Goal: Check status: Check status

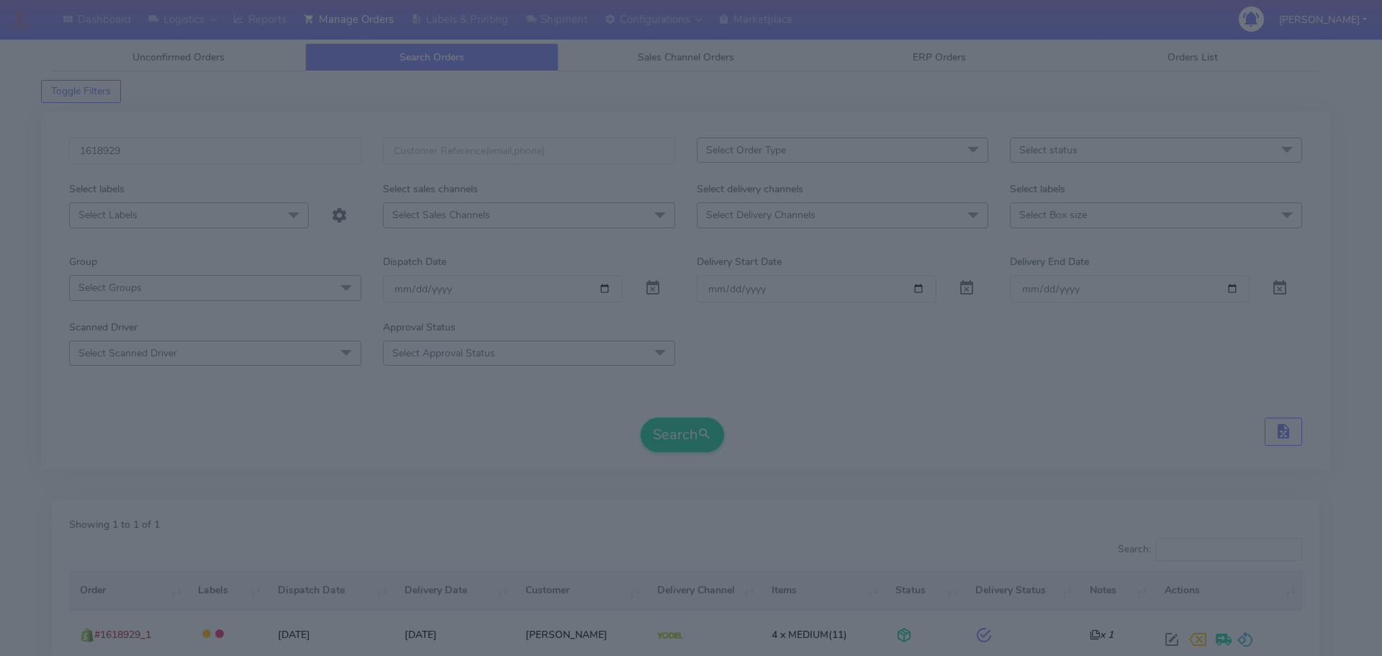
select select "5"
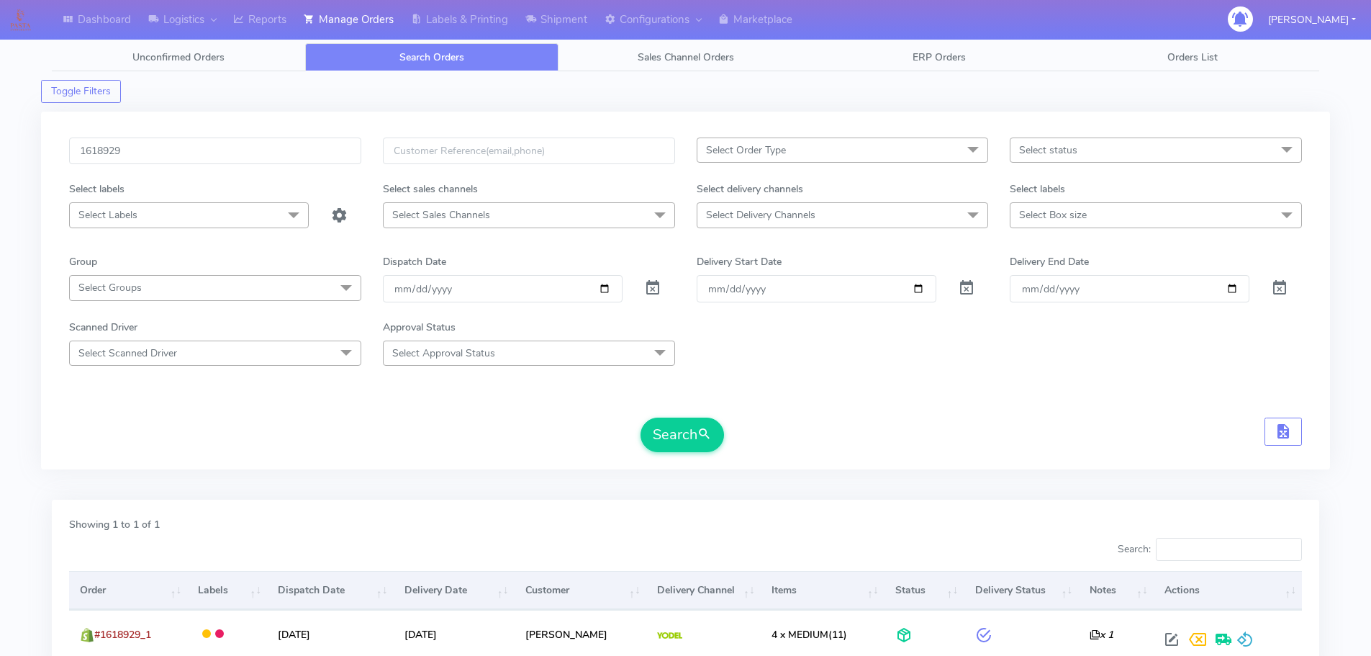
click at [271, 166] on div "1618929" at bounding box center [215, 159] width 314 height 44
drag, startPoint x: 271, startPoint y: 166, endPoint x: 279, endPoint y: 136, distance: 30.5
click at [271, 165] on div "1618929" at bounding box center [215, 159] width 314 height 44
click at [279, 136] on div "1618929 Select Order Type Select All MEALS ATAVI One Off Pasta Club Gift Kit Ev…" at bounding box center [685, 291] width 1289 height 358
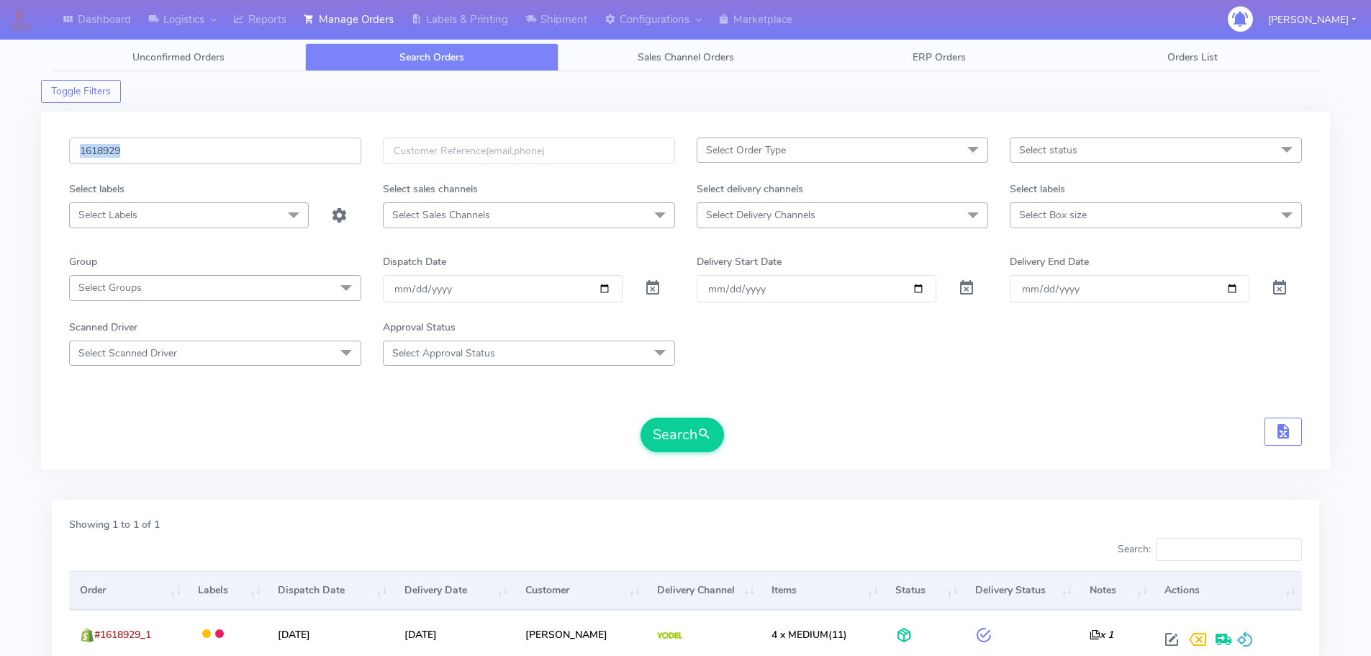
click at [316, 149] on input "1618929" at bounding box center [215, 150] width 292 height 27
click at [315, 149] on input "1618929" at bounding box center [215, 150] width 292 height 27
paste input "9373"
type input "1619373"
click at [640, 417] on button "Search" at bounding box center [681, 434] width 83 height 35
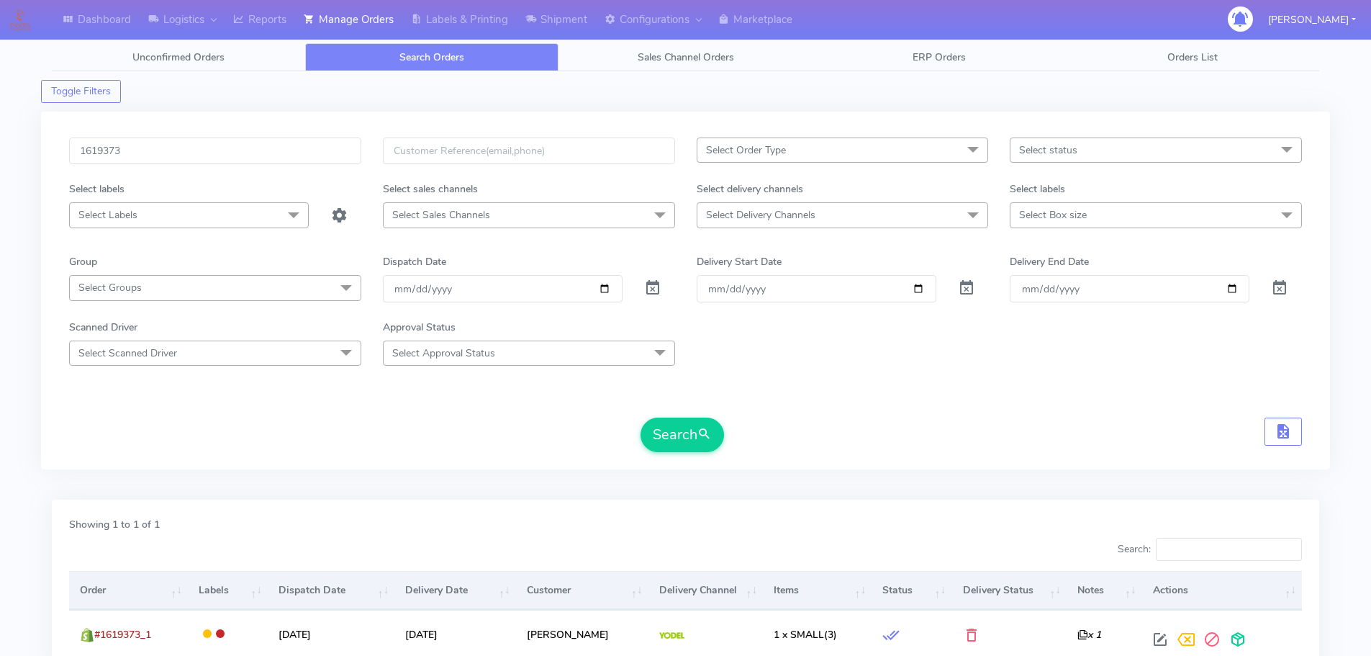
drag, startPoint x: 976, startPoint y: 402, endPoint x: 898, endPoint y: 371, distance: 83.4
click at [976, 402] on form "1619373 Select Order Type Select All MEALS ATAVI One Off Pasta Club Gift Kit Ev…" at bounding box center [685, 294] width 1233 height 314
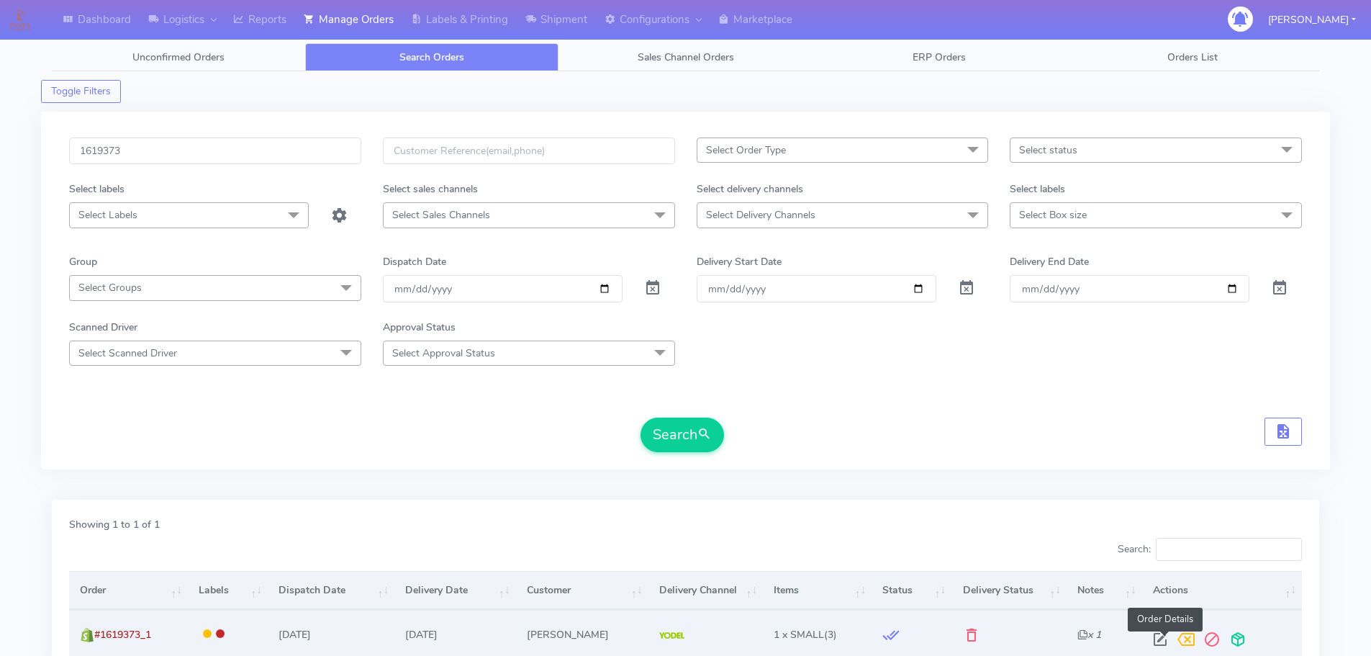
click at [1165, 639] on span at bounding box center [1160, 642] width 26 height 14
select select "5"
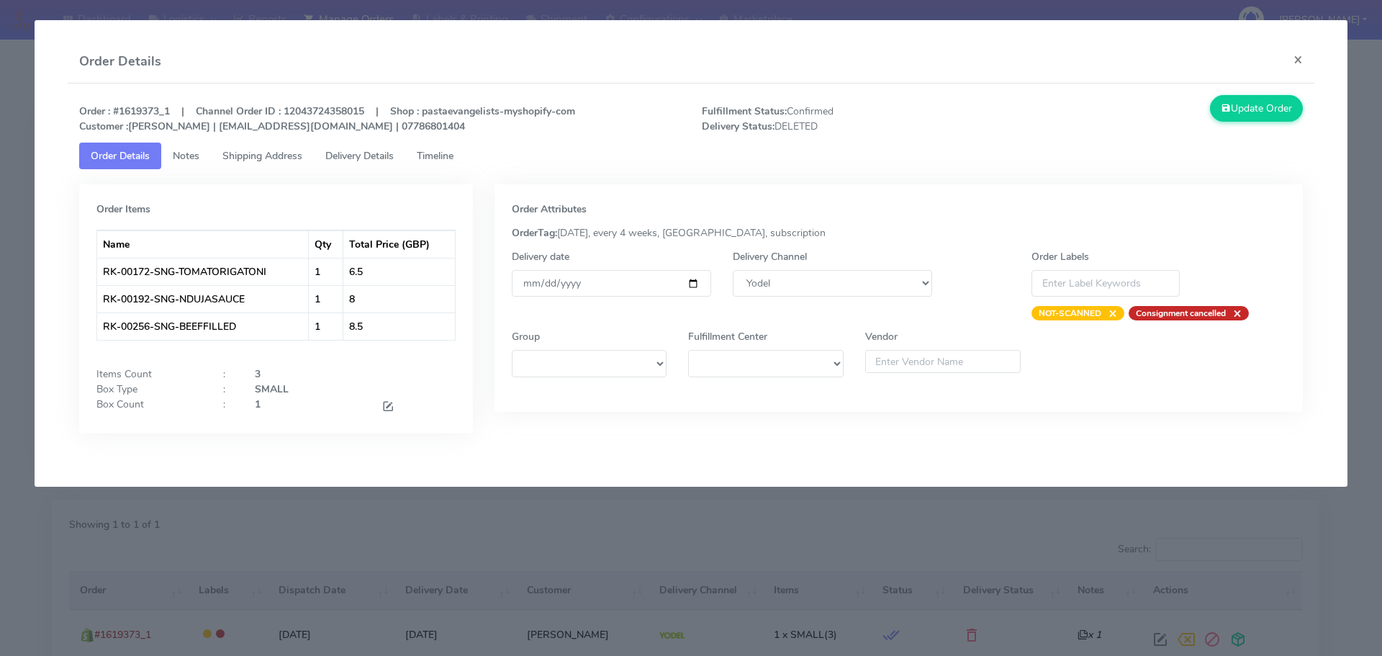
click at [443, 157] on span "Timeline" at bounding box center [435, 156] width 37 height 14
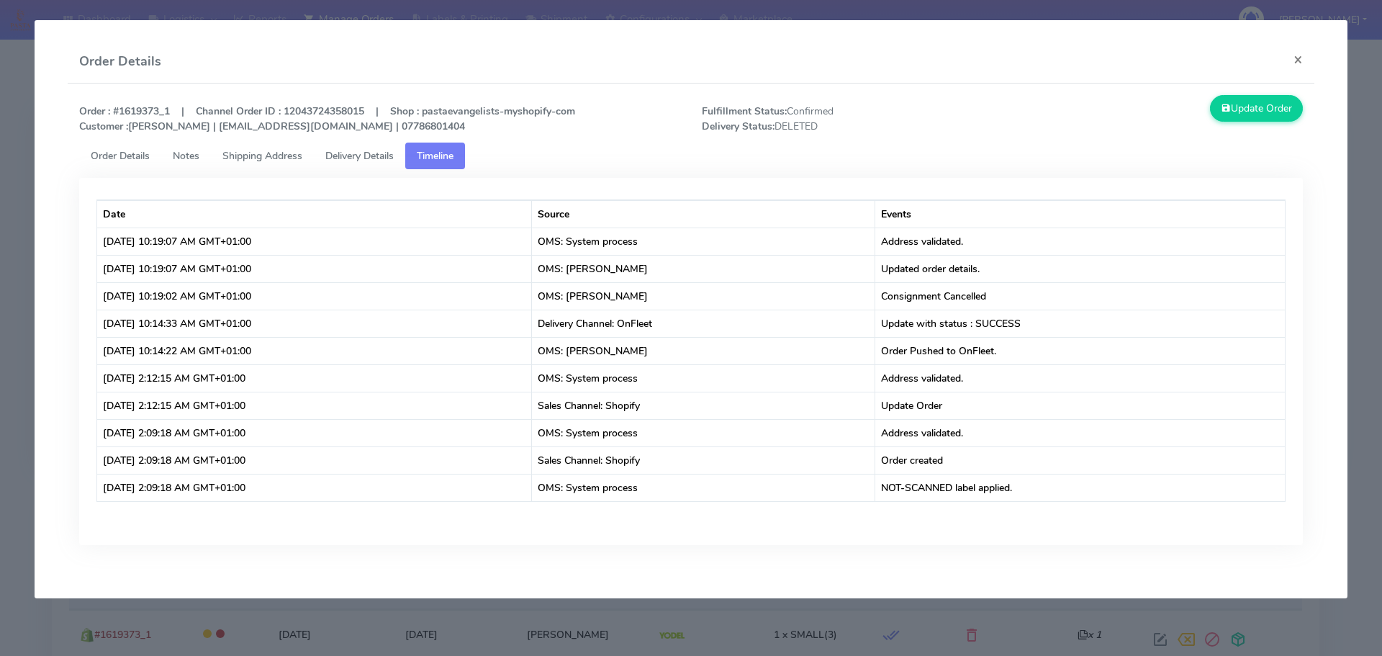
click at [104, 149] on span "Order Details" at bounding box center [120, 156] width 59 height 14
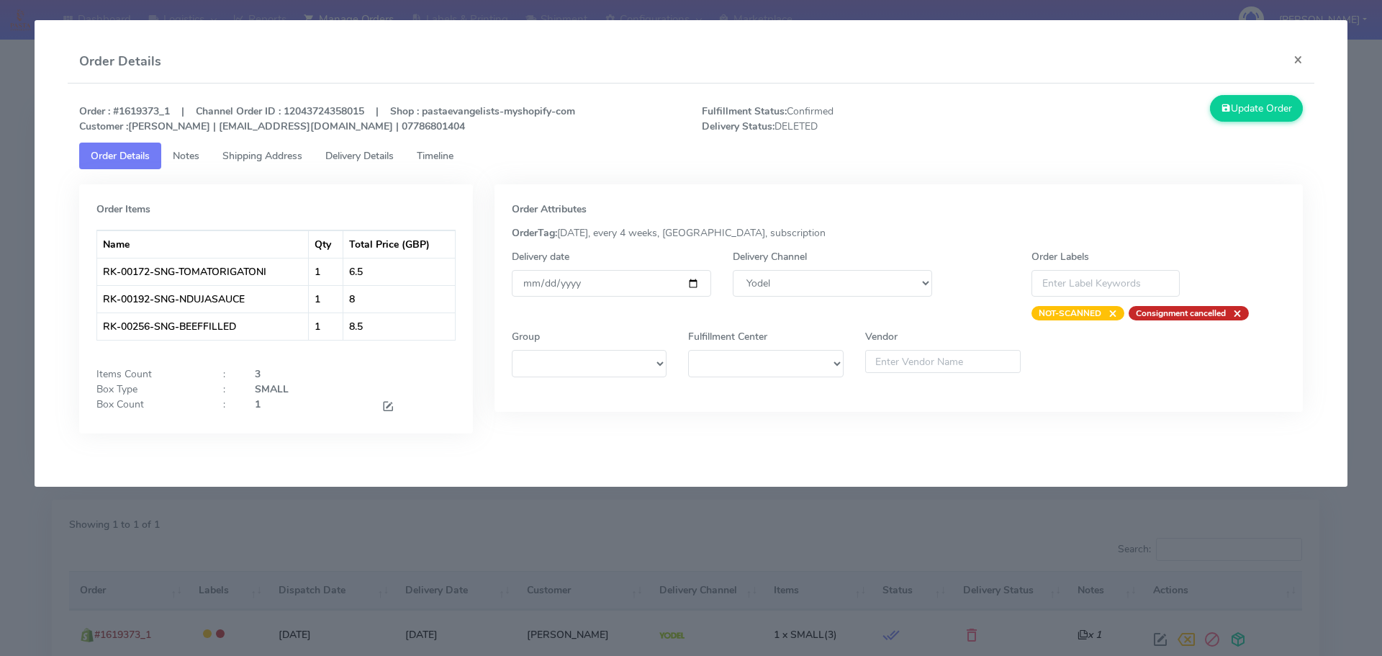
click at [464, 541] on modal-container "Order Details × Order : #1619373_1 | Channel Order ID : 12043724358015 | Shop :…" at bounding box center [691, 328] width 1382 height 656
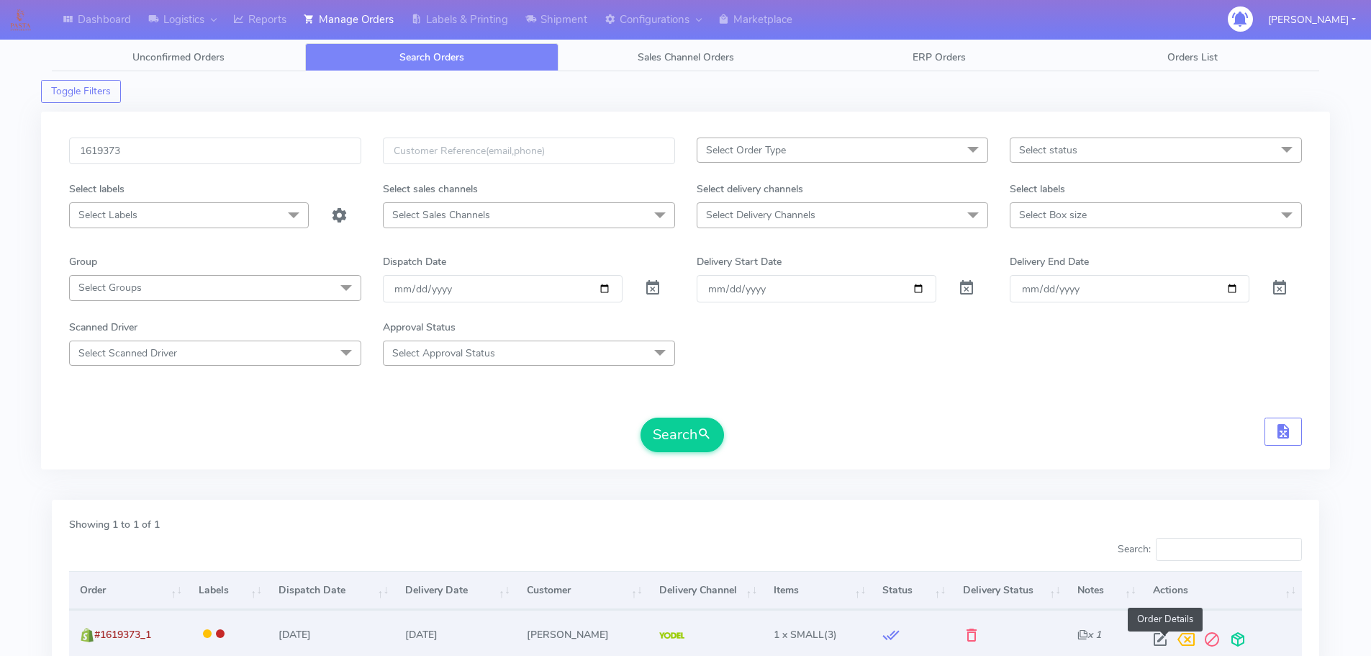
click at [1159, 635] on span at bounding box center [1160, 642] width 26 height 14
select select "5"
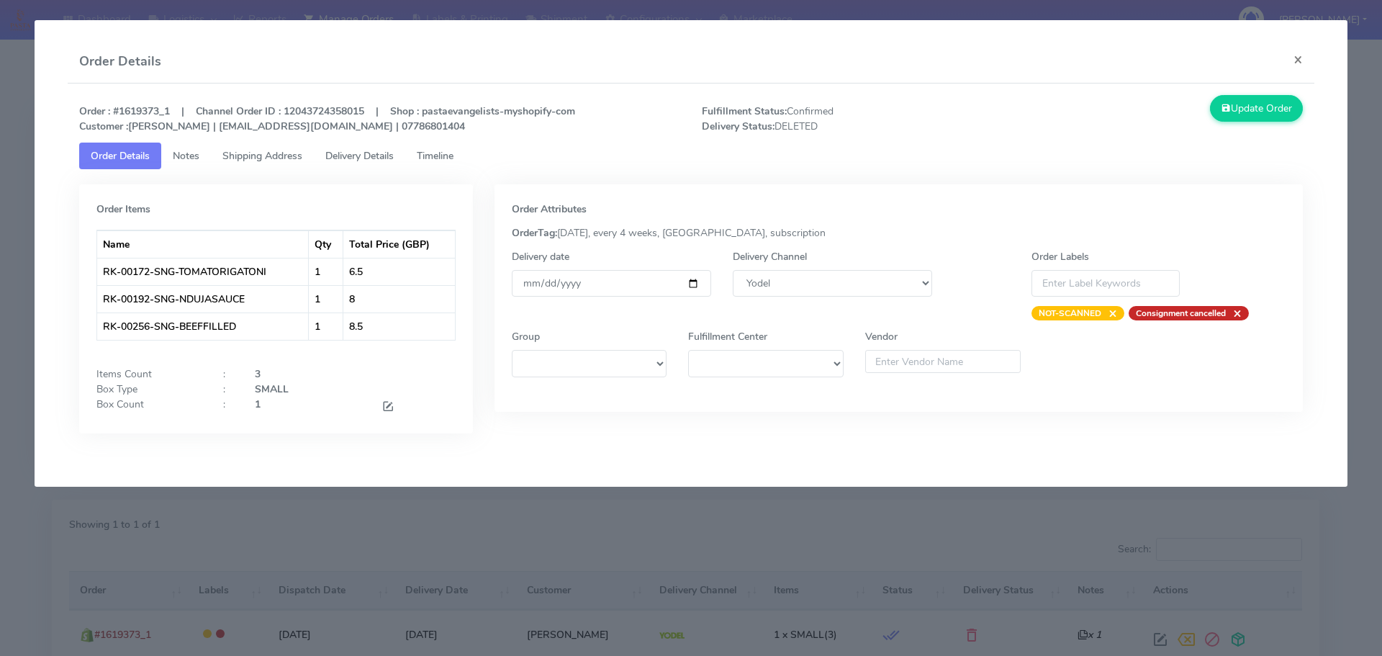
click at [448, 148] on link "Timeline" at bounding box center [435, 155] width 60 height 27
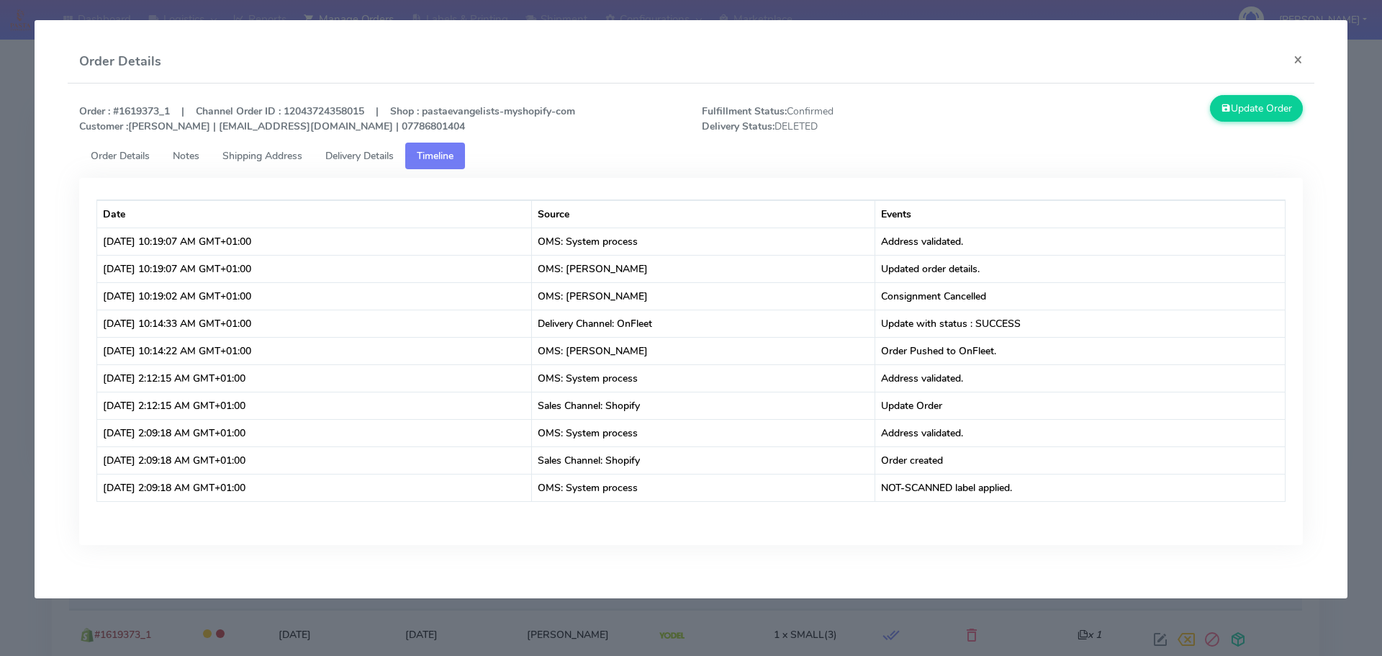
click at [636, 617] on modal-container "Order Details × Order : #1619373_1 | Channel Order ID : 12043724358015 | Shop :…" at bounding box center [691, 328] width 1382 height 656
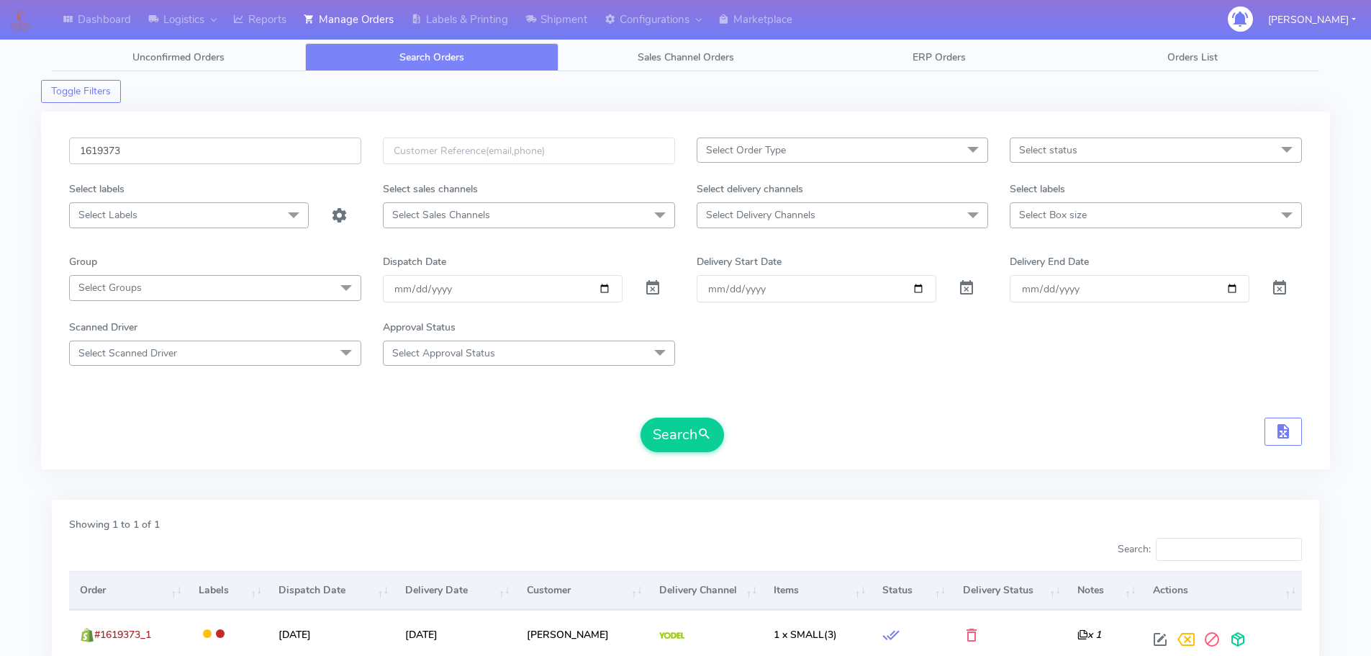
click at [317, 139] on input "1619373" at bounding box center [215, 150] width 292 height 27
paste input "22822"
type input "1622822"
click at [640, 417] on button "Search" at bounding box center [681, 434] width 83 height 35
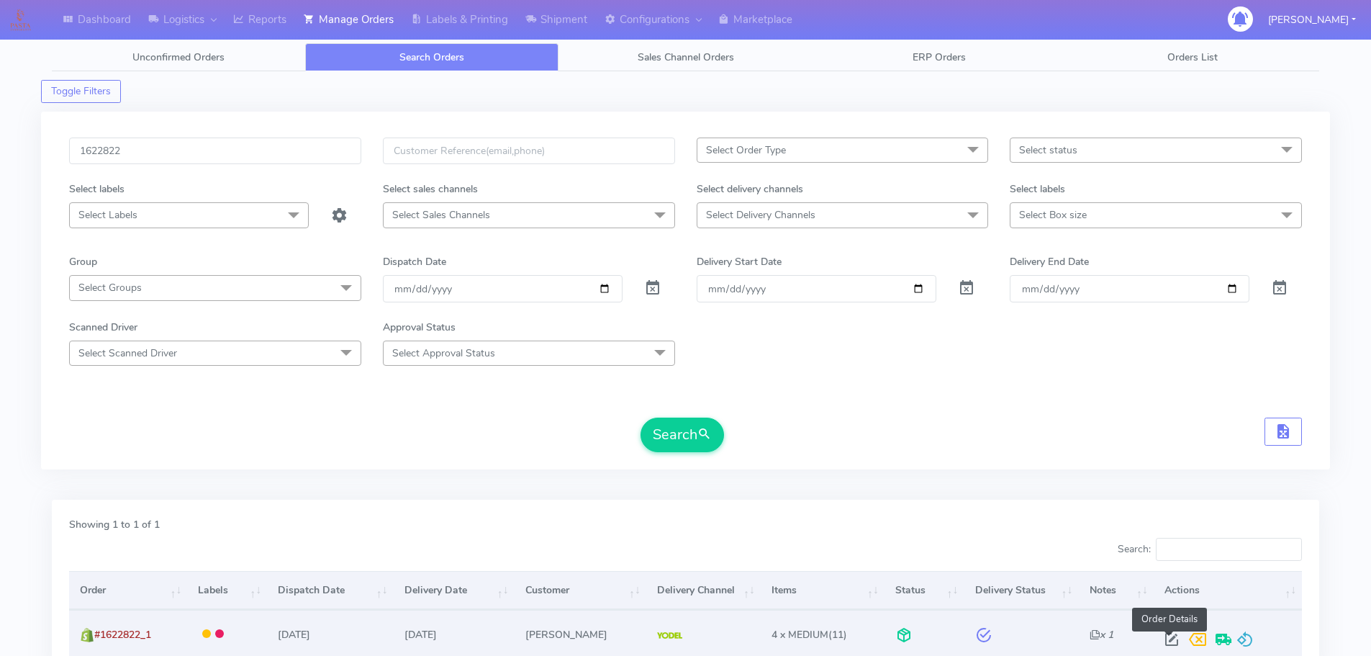
click at [1169, 637] on span at bounding box center [1172, 642] width 26 height 14
select select "5"
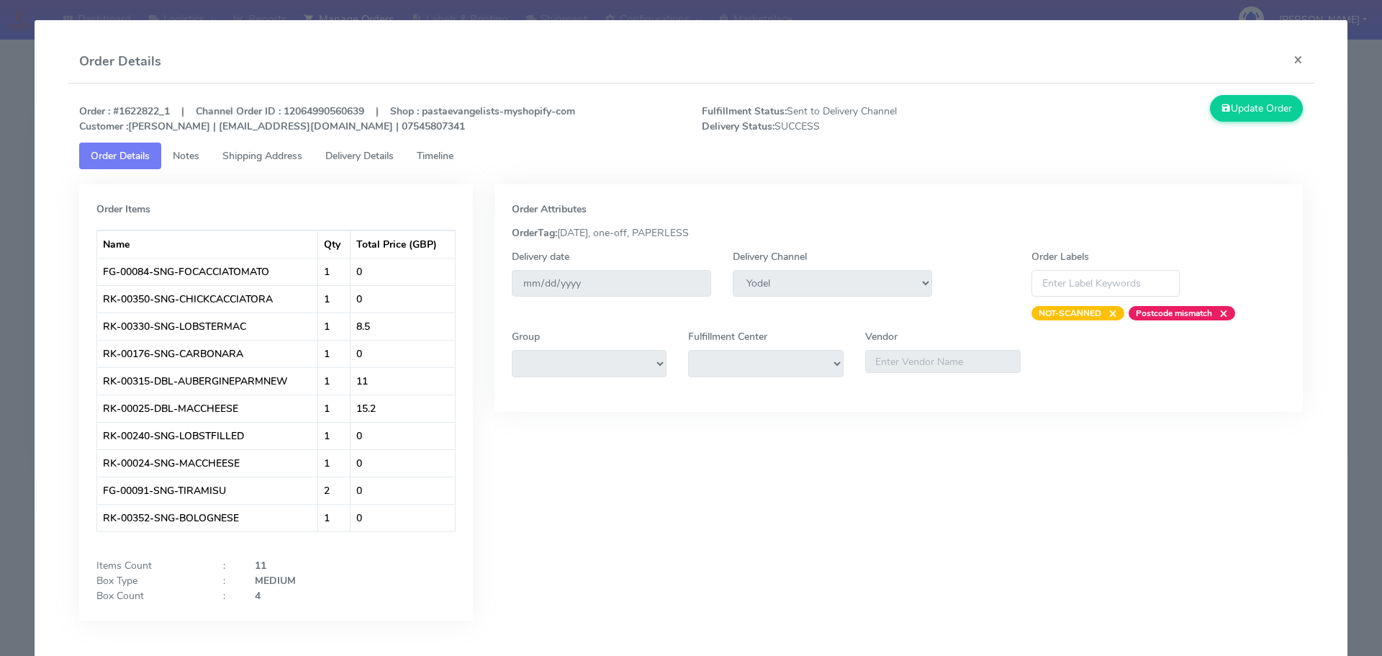
click at [365, 148] on link "Delivery Details" at bounding box center [359, 155] width 91 height 27
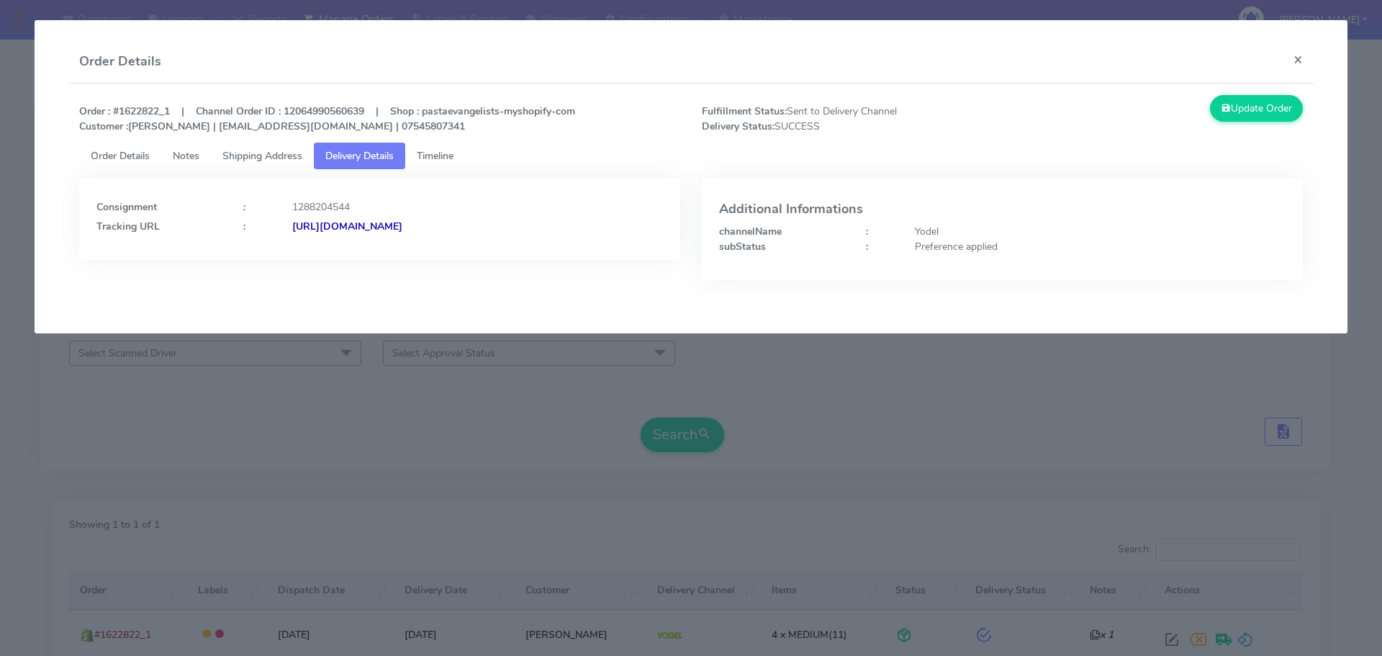
drag, startPoint x: 599, startPoint y: 232, endPoint x: 447, endPoint y: 240, distance: 152.8
click at [447, 240] on div "Consignment : 1288204544 Tracking URL : [URL][DOMAIN_NAME]" at bounding box center [379, 219] width 601 height 82
copy strong "JJD0002249960894531"
click at [458, 434] on modal-container "Order Details × Order : #1622822_1 | Channel Order ID : 12064990560639 | Shop :…" at bounding box center [691, 328] width 1382 height 656
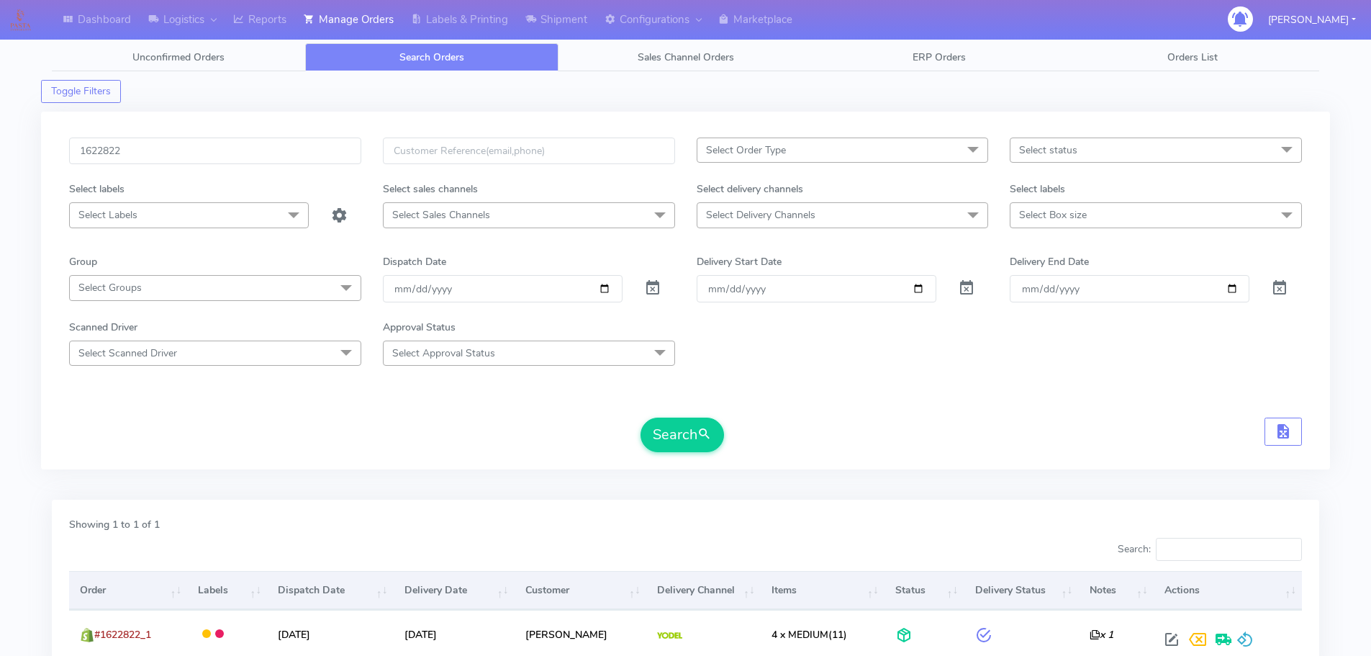
click at [1020, 396] on form "1622822 Select Order Type Select All MEALS ATAVI One Off Pasta Club Gift Kit Ev…" at bounding box center [685, 294] width 1233 height 314
click at [916, 428] on div "Search" at bounding box center [685, 434] width 1233 height 35
click at [305, 162] on input "1622822" at bounding box center [215, 150] width 292 height 27
click at [306, 160] on input "1622822" at bounding box center [215, 150] width 292 height 27
paste input "1618754"
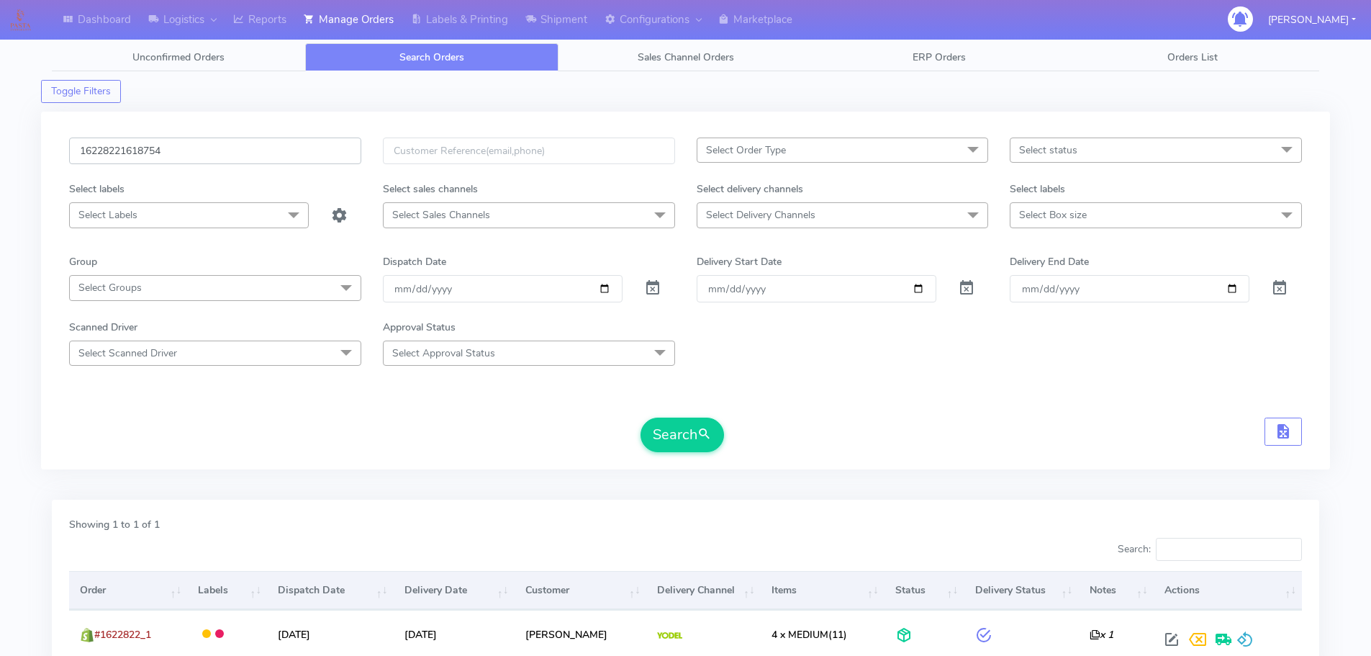
paste input "text"
type input "1618754"
click at [640, 417] on button "Search" at bounding box center [681, 434] width 83 height 35
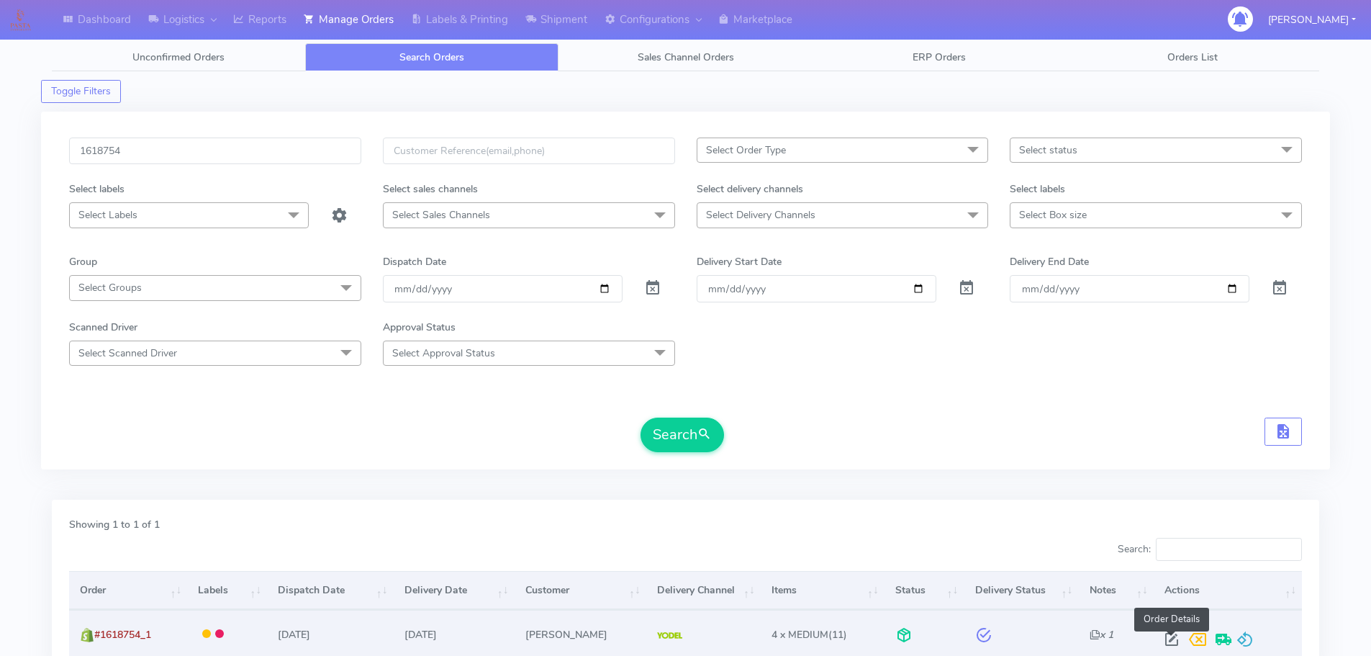
click at [1174, 637] on span at bounding box center [1172, 642] width 26 height 14
select select "5"
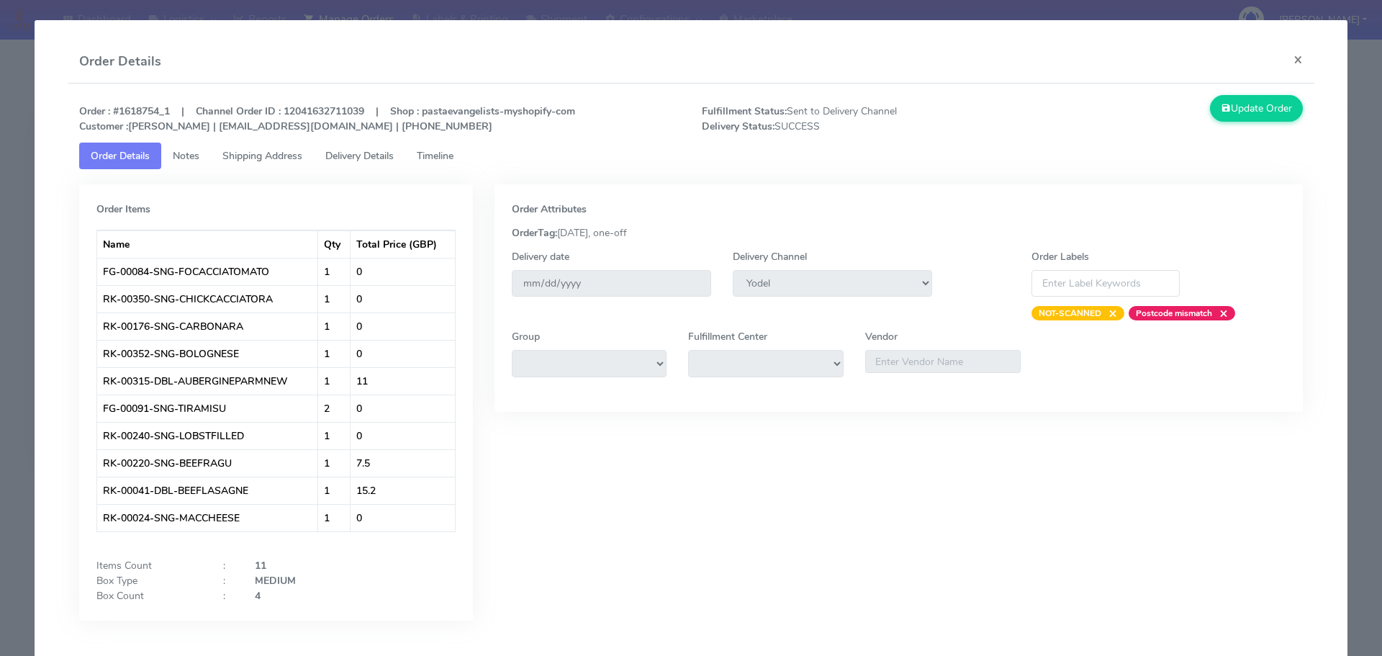
click at [382, 153] on span "Delivery Details" at bounding box center [359, 156] width 68 height 14
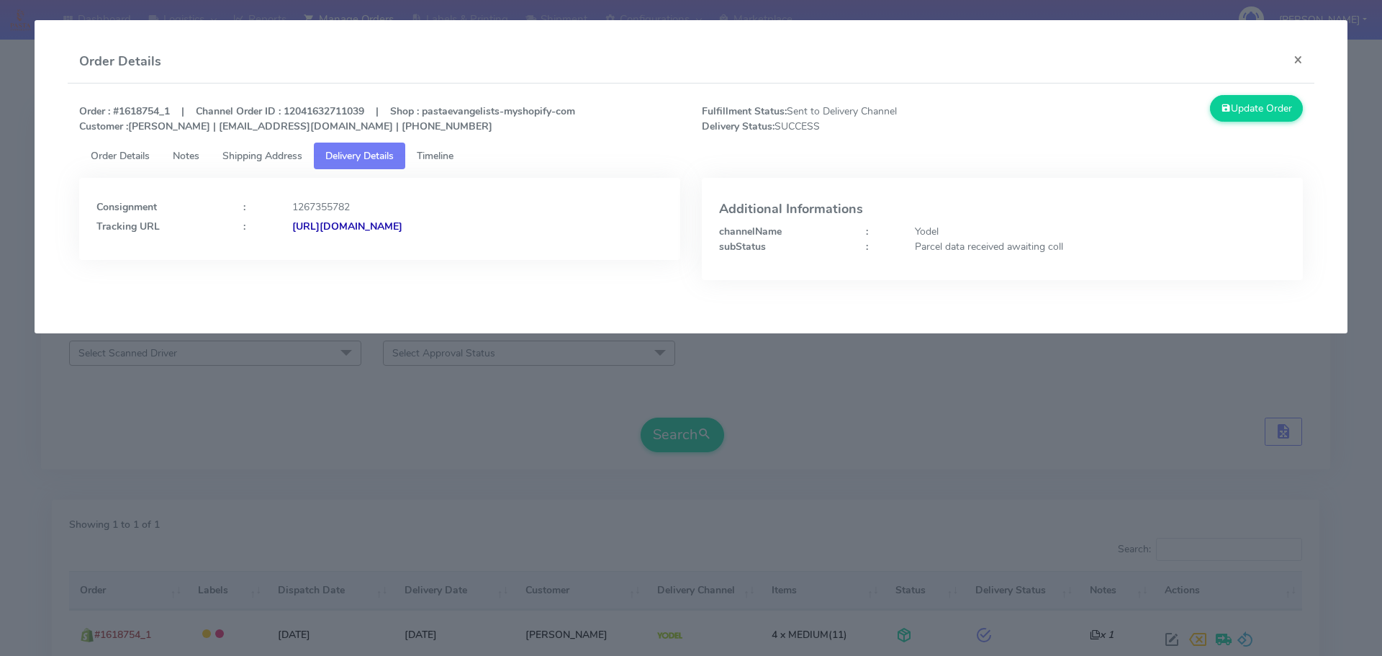
click at [453, 158] on span "Timeline" at bounding box center [435, 156] width 37 height 14
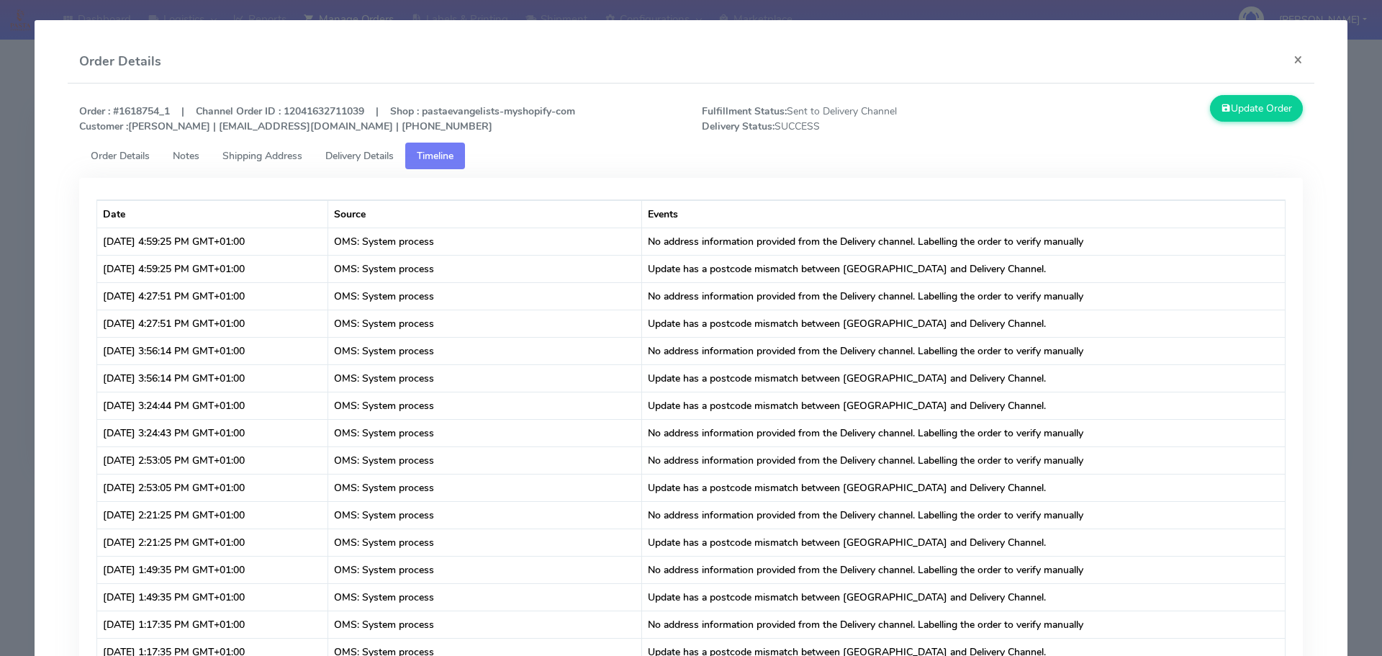
click at [79, 125] on strong "Customer :" at bounding box center [103, 126] width 49 height 14
click at [0, 103] on modal-container "Order Details × Order : #1618754_1 | Channel Order ID : 12041632711039 | Shop :…" at bounding box center [691, 328] width 1382 height 656
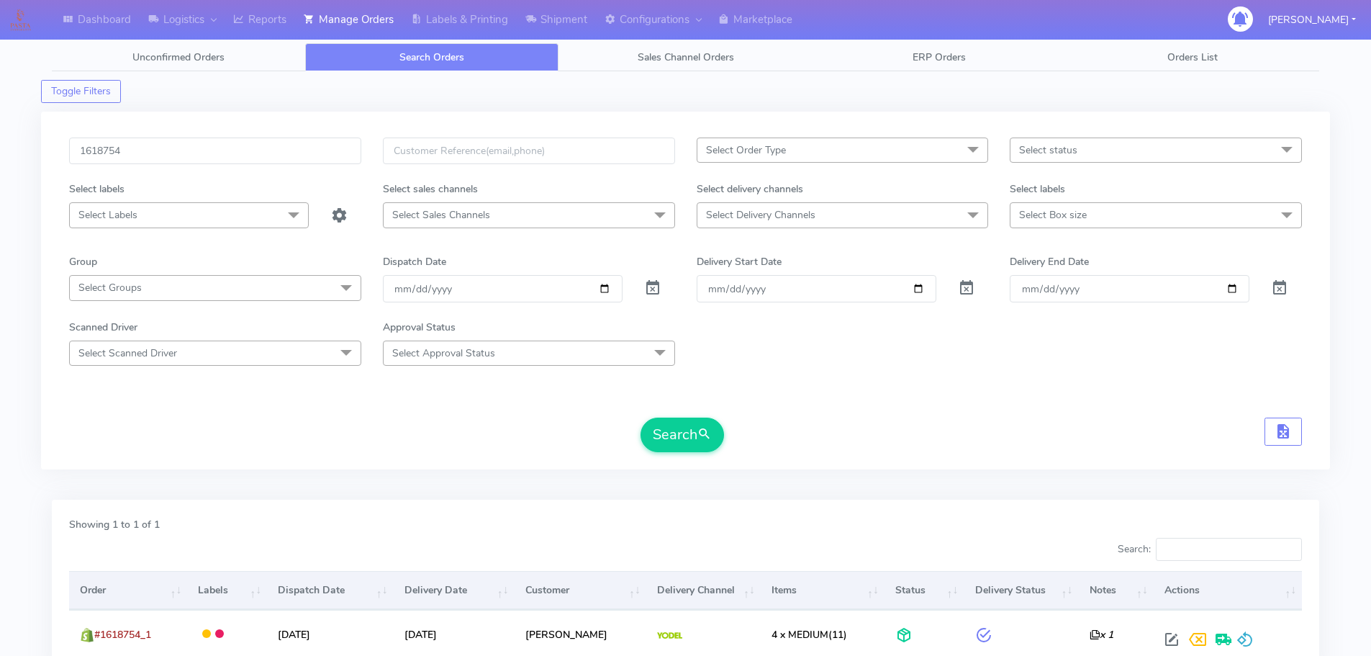
click at [293, 166] on div "1618754" at bounding box center [215, 159] width 314 height 44
click at [289, 155] on input "1618754" at bounding box center [215, 150] width 292 height 27
click at [700, 426] on span "submit" at bounding box center [704, 434] width 14 height 19
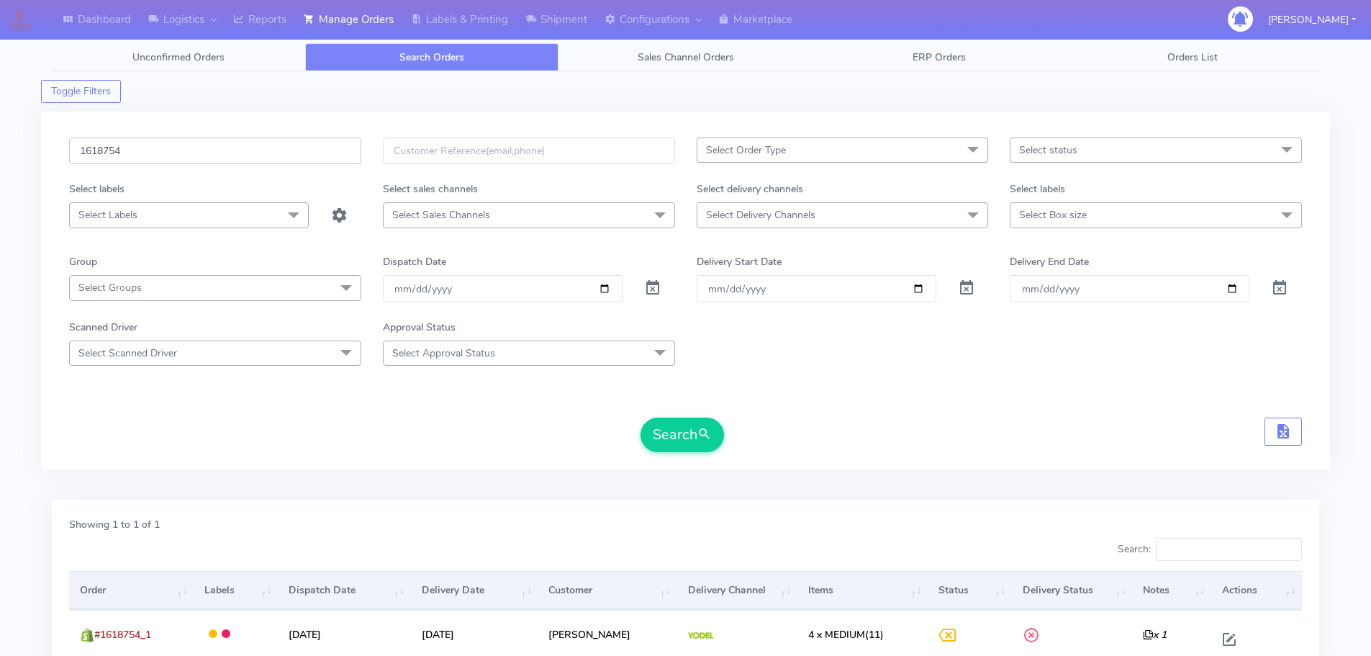
click at [259, 142] on input "1618754" at bounding box center [215, 150] width 292 height 27
paste input "9069"
click at [640, 417] on button "Search" at bounding box center [681, 434] width 83 height 35
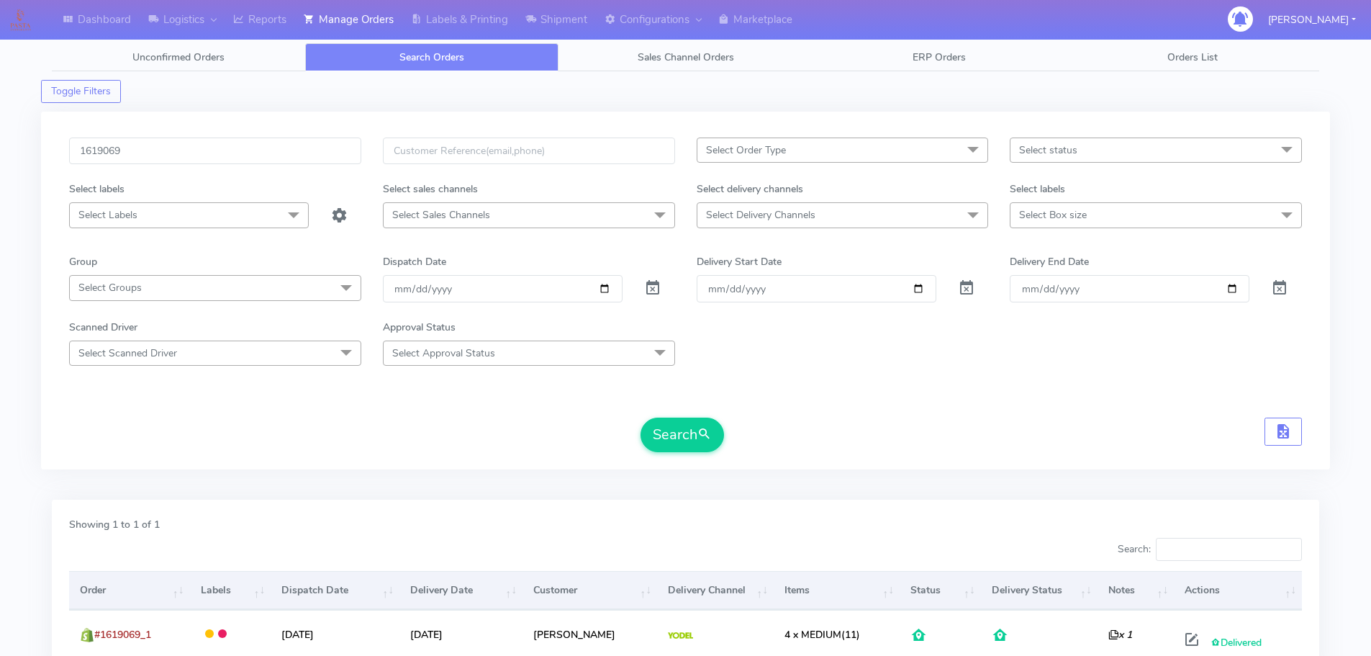
click at [982, 391] on form "1619069 Select Order Type Select All MEALS ATAVI One Off Pasta Club Gift Kit Ev…" at bounding box center [685, 294] width 1233 height 314
click at [314, 145] on input "1619069" at bounding box center [215, 150] width 292 height 27
paste input "504"
click at [640, 417] on button "Search" at bounding box center [681, 434] width 83 height 35
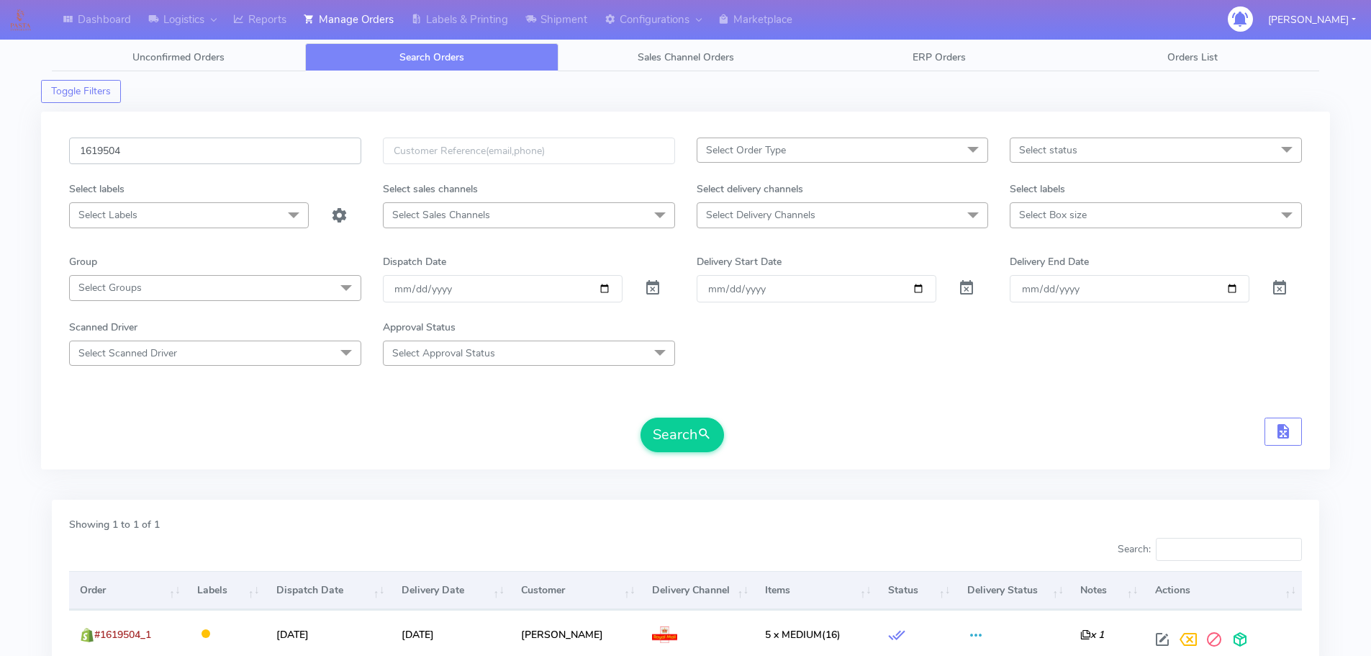
click at [286, 142] on input "1619504" at bounding box center [215, 150] width 292 height 27
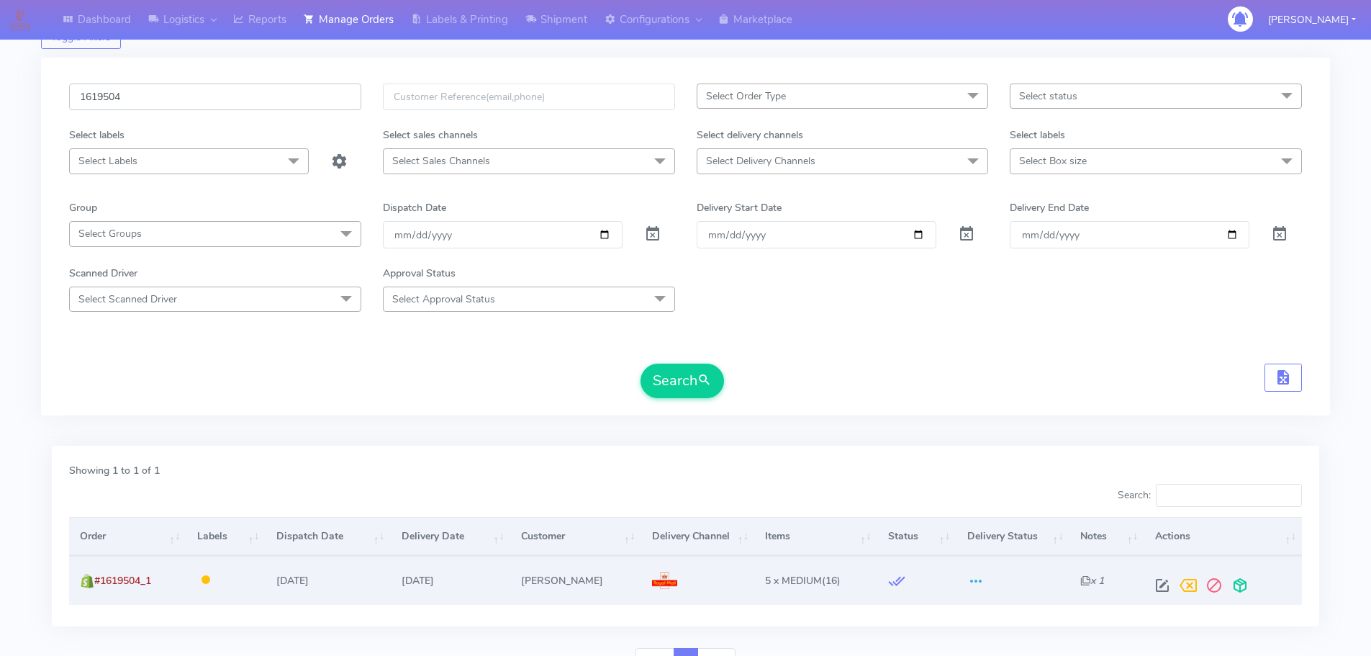
scroll to position [126, 0]
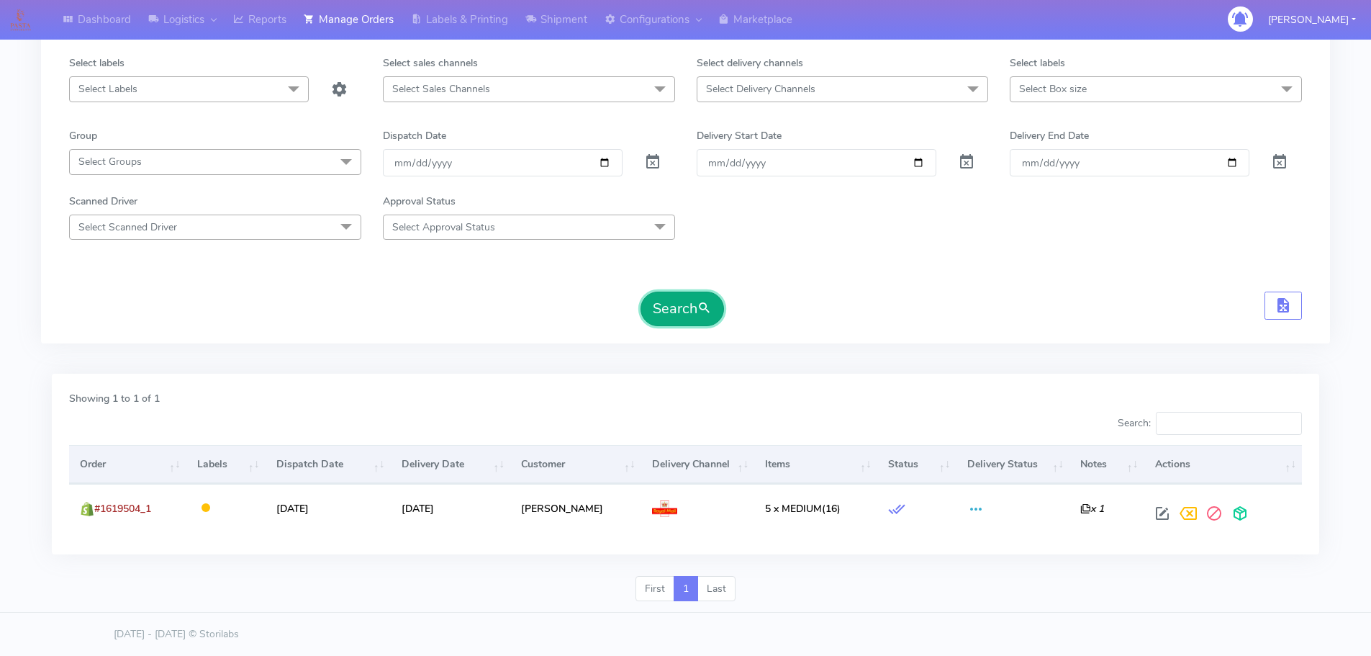
click at [691, 307] on button "Search" at bounding box center [681, 308] width 83 height 35
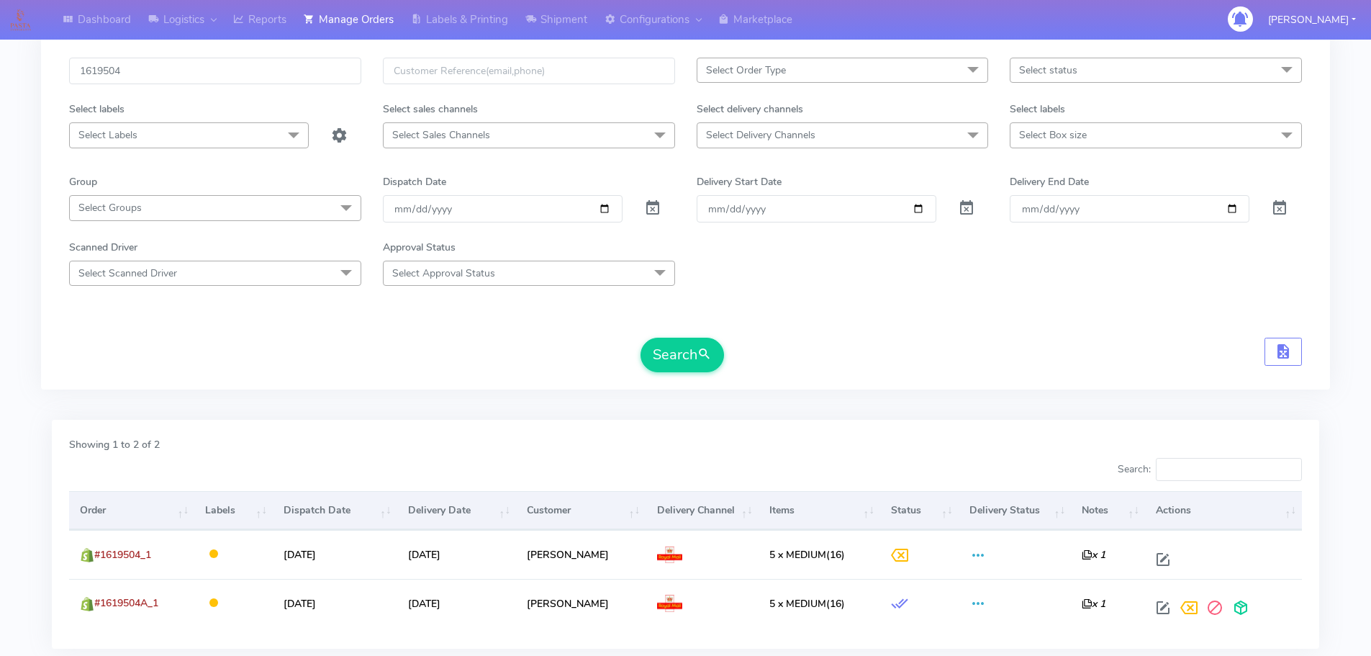
scroll to position [0, 0]
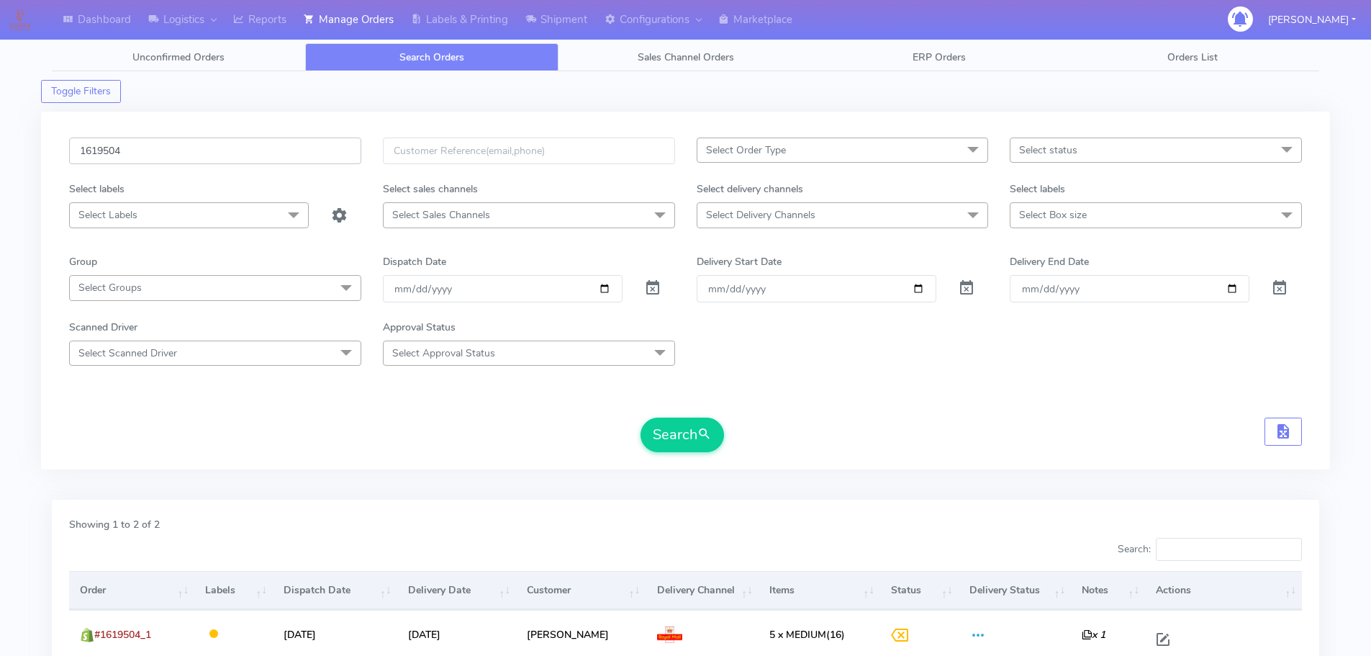
click at [286, 151] on input "1619504" at bounding box center [215, 150] width 292 height 27
click at [286, 150] on input "1619504" at bounding box center [215, 150] width 292 height 27
paste input "8479"
type input "1618479"
click at [640, 417] on button "Search" at bounding box center [681, 434] width 83 height 35
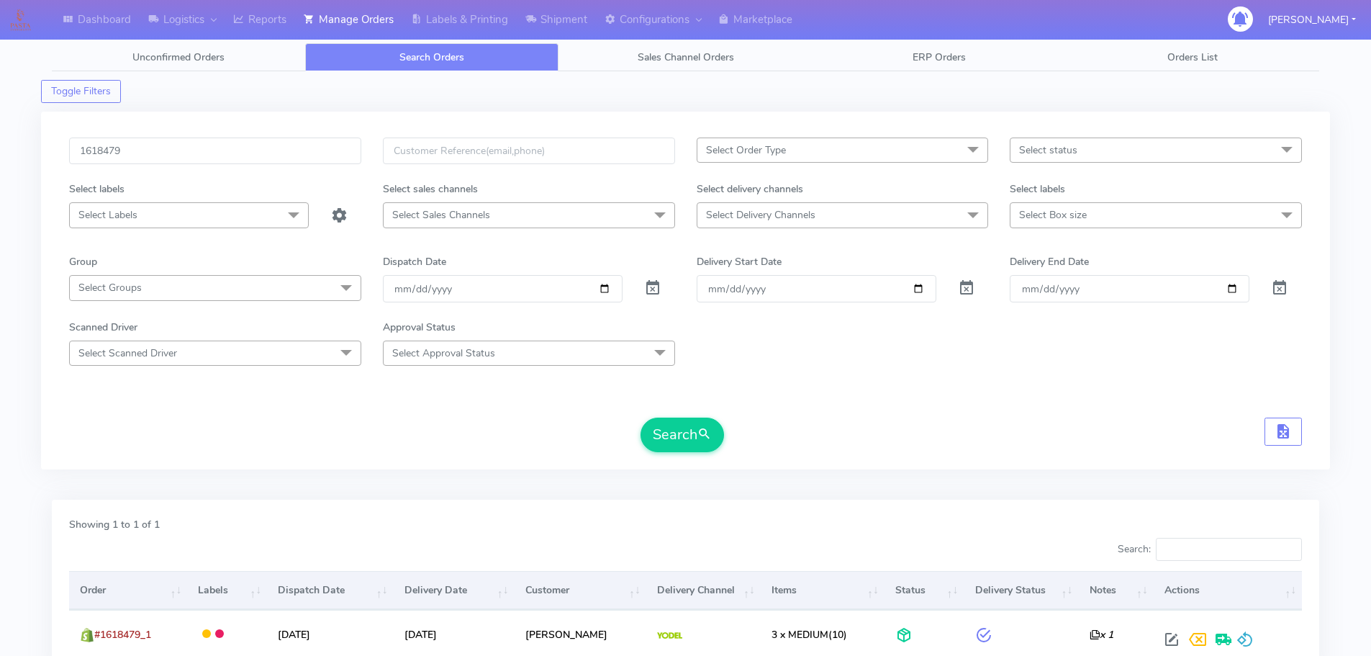
click at [976, 402] on form "1618479 Select Order Type Select All MEALS ATAVI One Off Pasta Club Gift Kit Ev…" at bounding box center [685, 294] width 1233 height 314
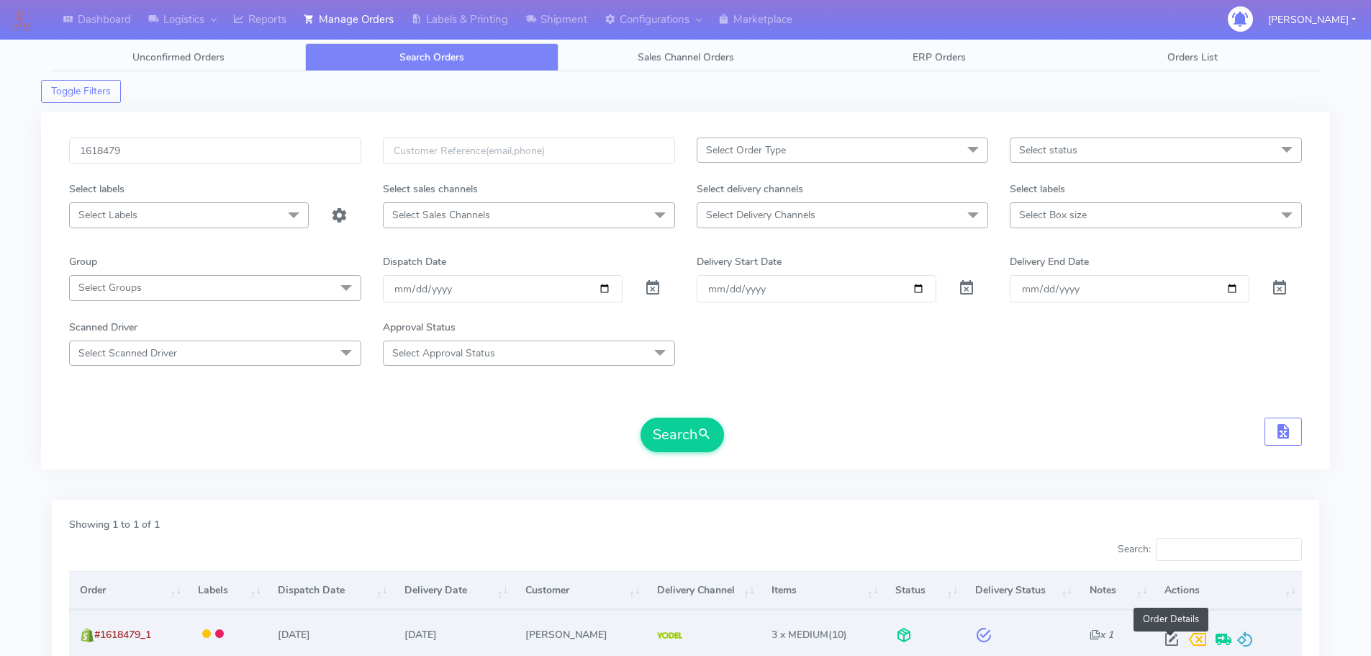
click at [1170, 643] on span at bounding box center [1172, 642] width 26 height 14
select select "5"
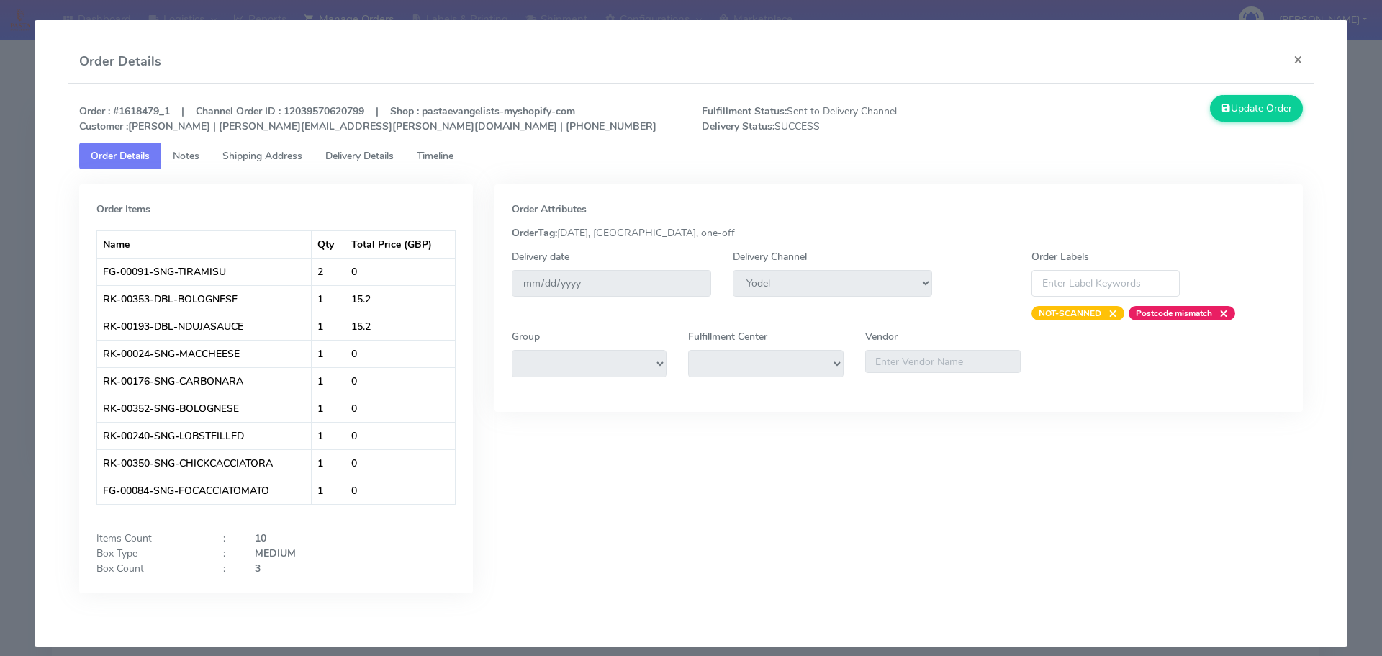
click at [368, 161] on span "Delivery Details" at bounding box center [359, 156] width 68 height 14
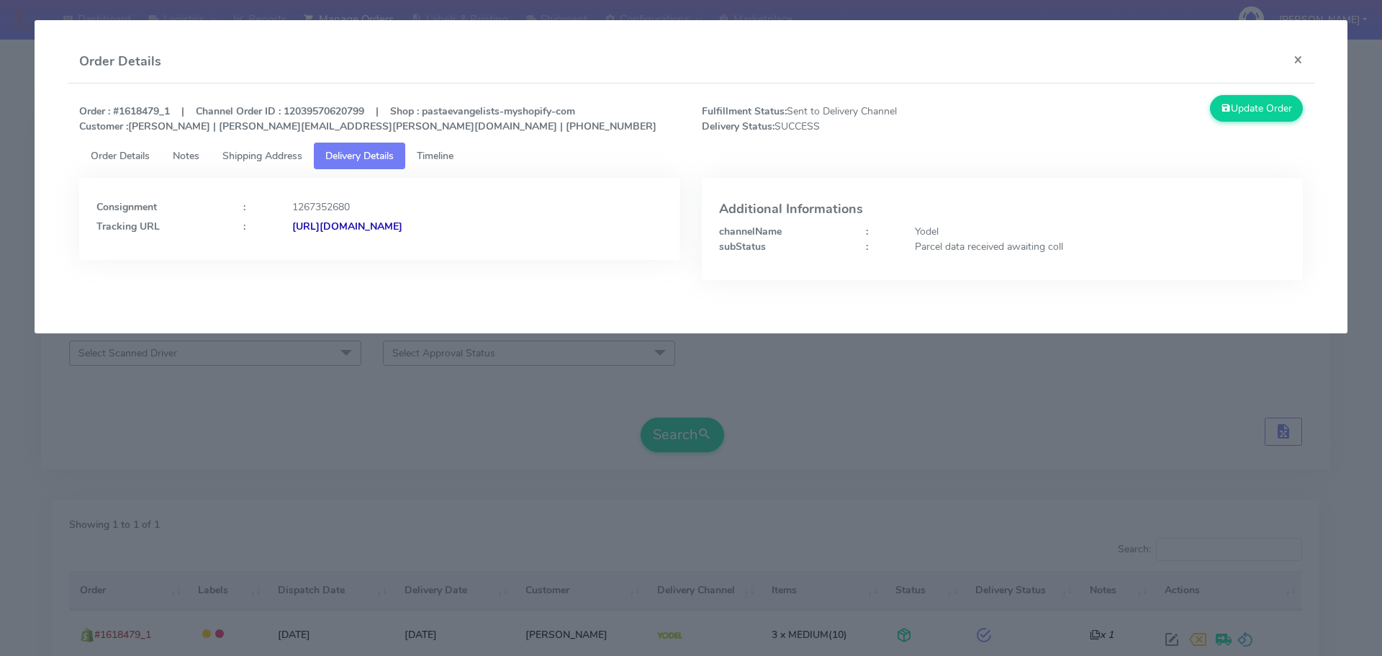
drag, startPoint x: 639, startPoint y: 252, endPoint x: 448, endPoint y: 248, distance: 191.5
click at [448, 248] on div "Consignment : 1267352680 Tracking URL : [URL][DOMAIN_NAME]" at bounding box center [379, 219] width 601 height 82
copy strong "JJD0002249960882621"
click at [887, 424] on modal-container "Order Details × Order : #1618479_1 | Channel Order ID : 12039570620799 | Shop :…" at bounding box center [691, 328] width 1382 height 656
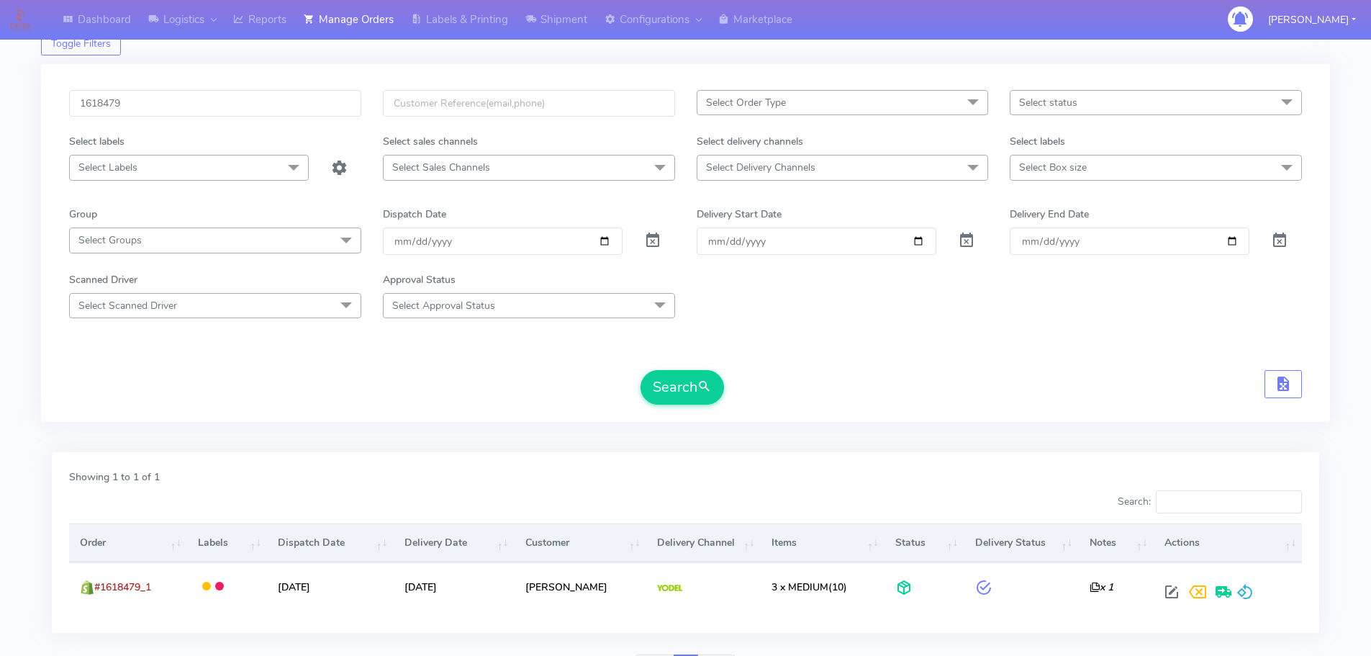
scroll to position [72, 0]
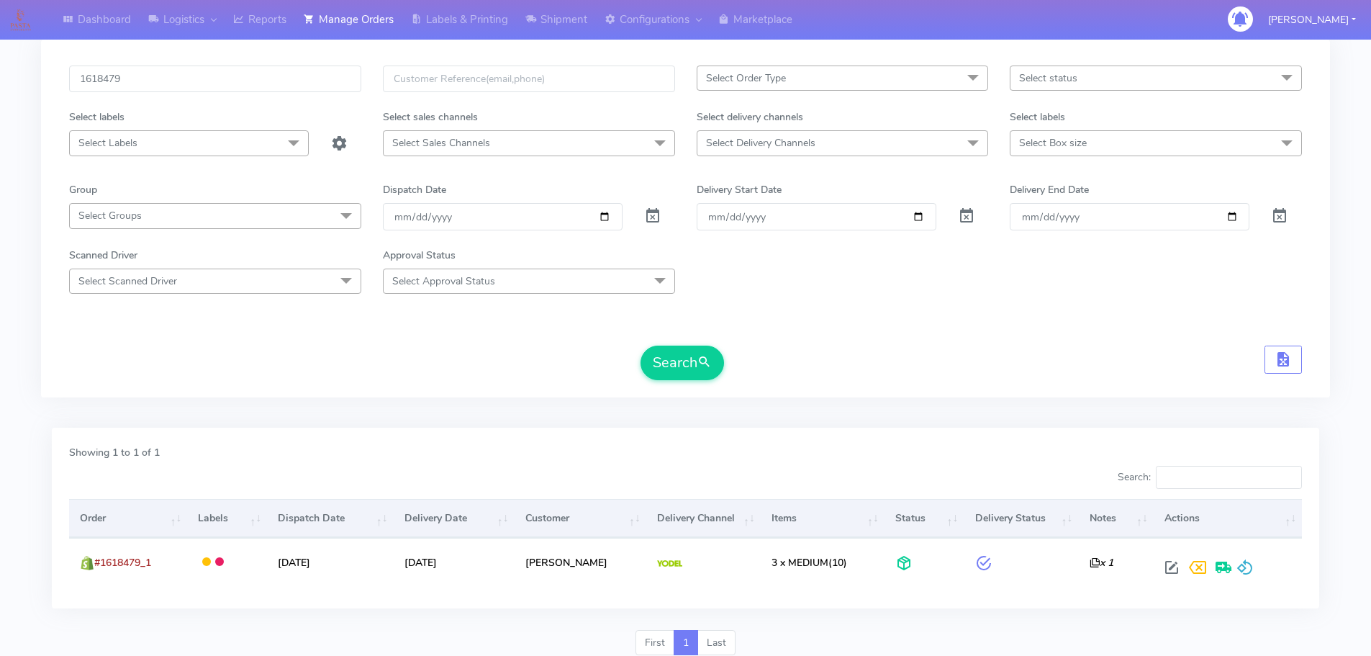
drag, startPoint x: 1203, startPoint y: 422, endPoint x: 1163, endPoint y: 490, distance: 78.7
click at [1203, 422] on div "Showing 1 to 1 of 1 Search: Order Labels Dispatch Date Delivery Date Customer D…" at bounding box center [685, 524] width 1289 height 211
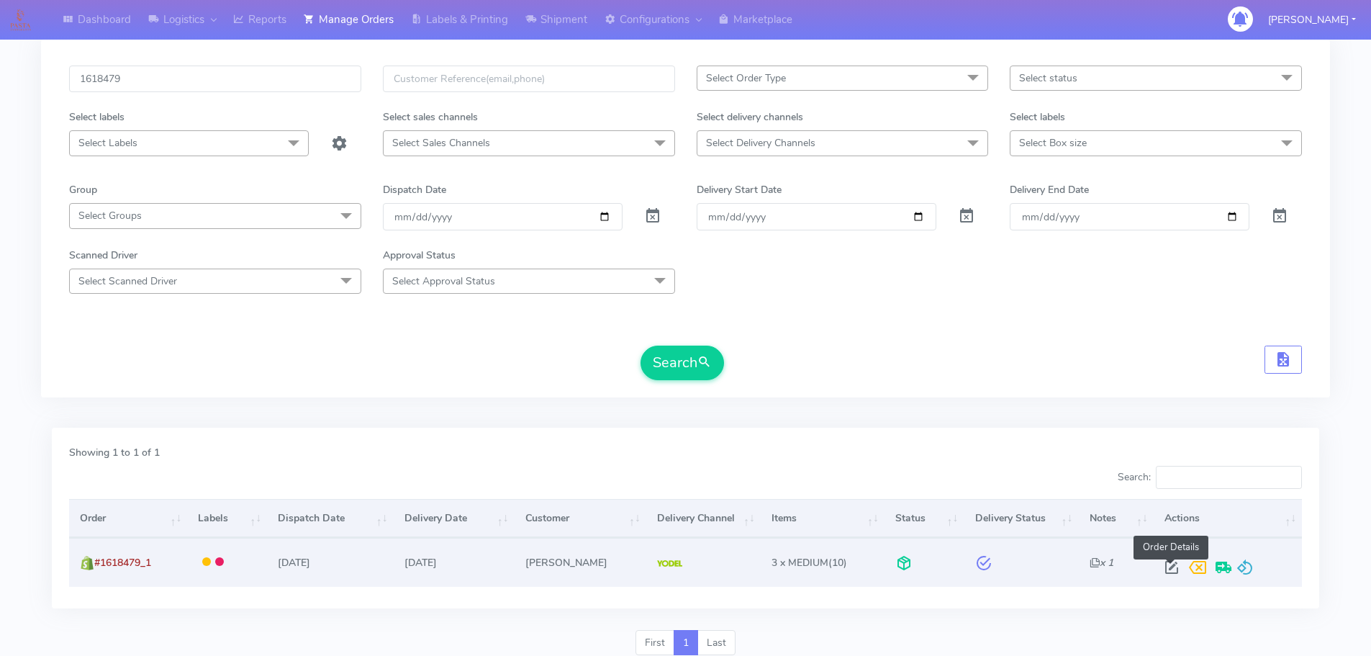
click at [1174, 570] on span at bounding box center [1172, 570] width 26 height 14
select select "5"
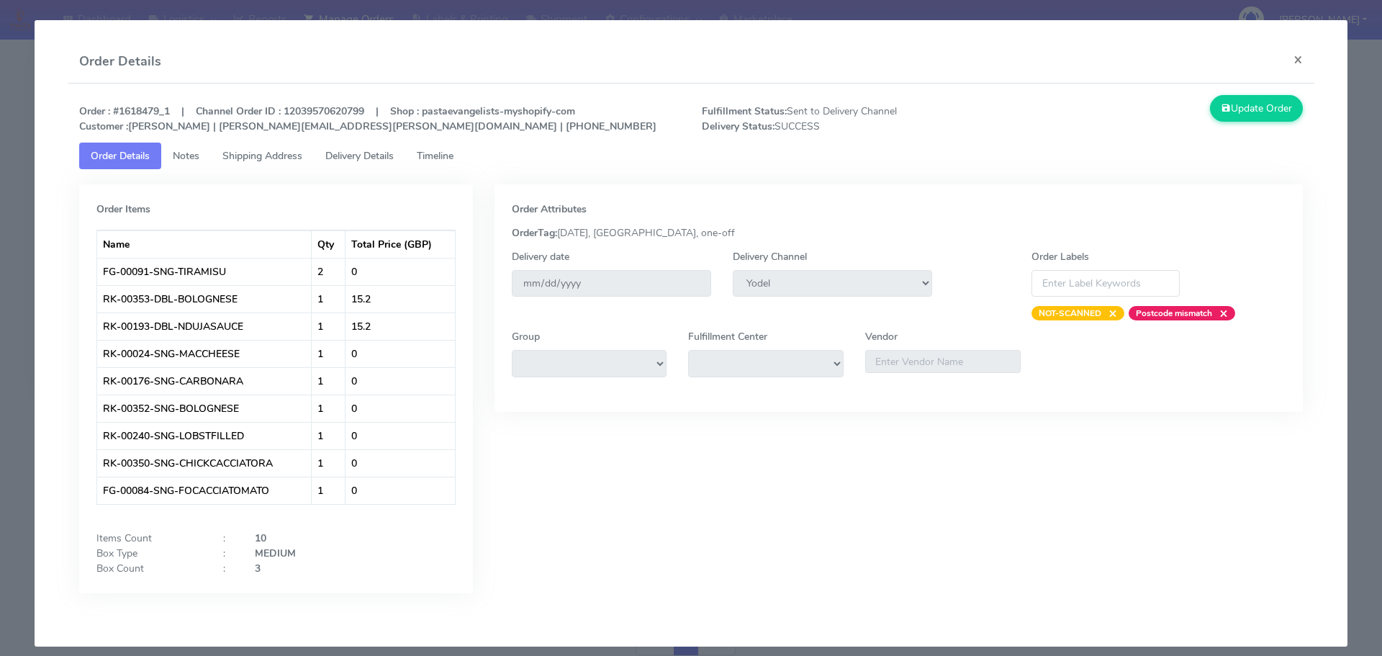
click at [388, 166] on link "Delivery Details" at bounding box center [359, 155] width 91 height 27
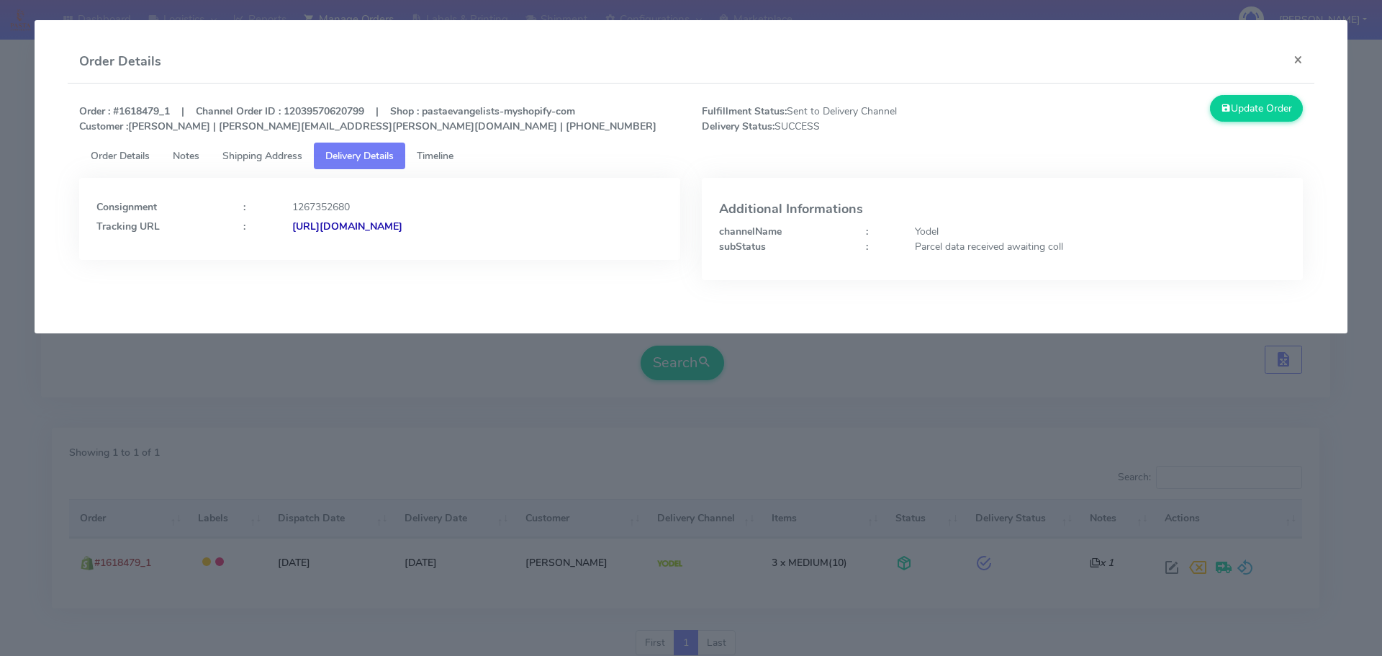
drag, startPoint x: 1113, startPoint y: 414, endPoint x: 1076, endPoint y: 405, distance: 38.4
click at [1113, 414] on modal-container "Order Details × Order : #1618479_1 | Channel Order ID : 12039570620799 | Shop :…" at bounding box center [691, 328] width 1382 height 656
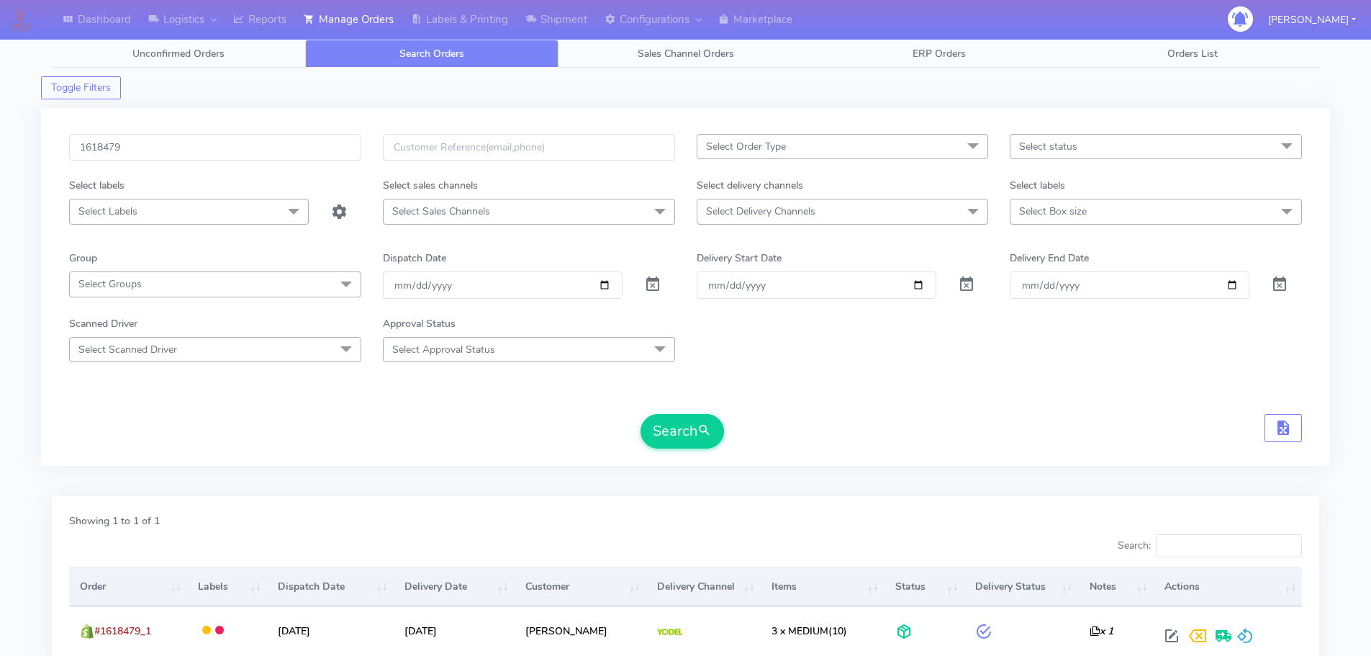
scroll to position [0, 0]
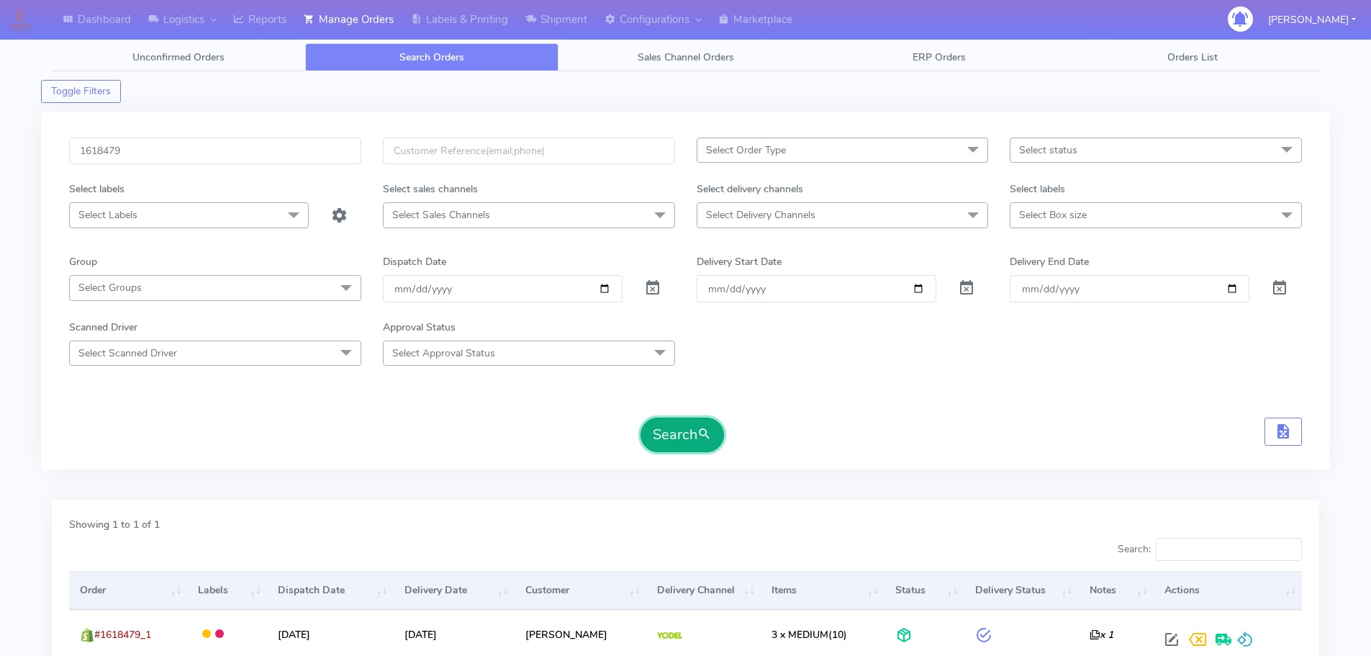
click at [667, 423] on button "Search" at bounding box center [681, 434] width 83 height 35
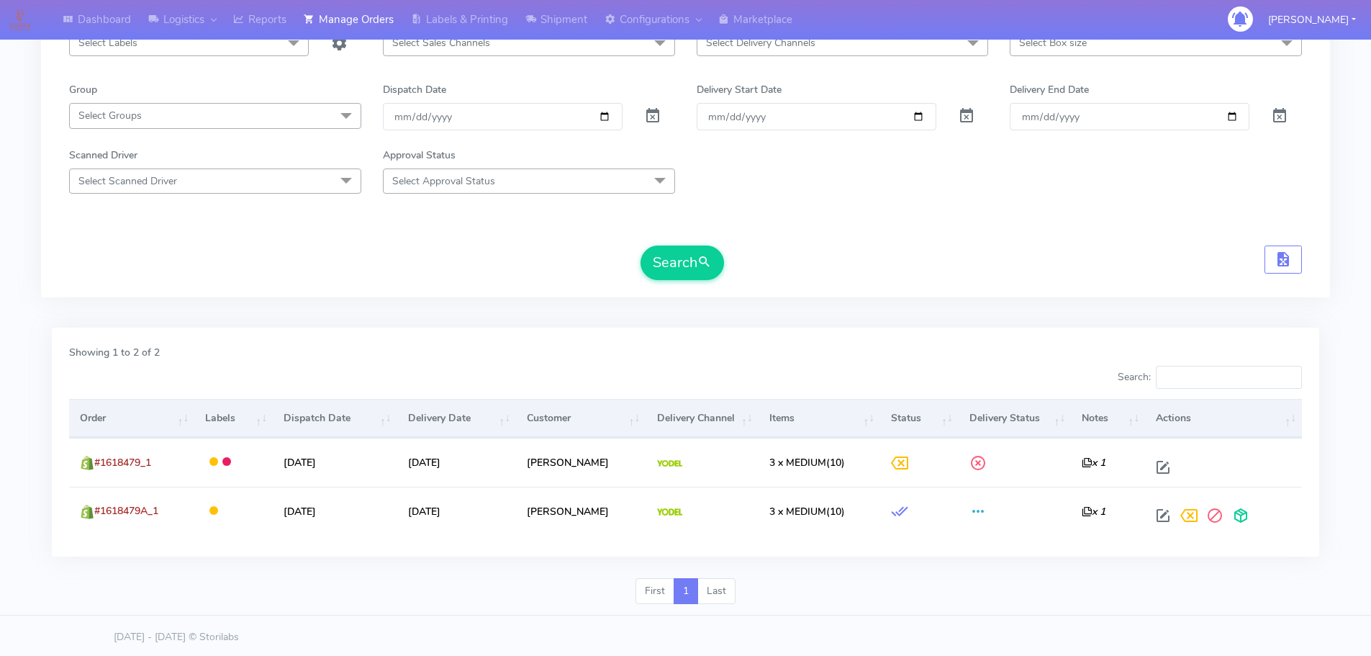
scroll to position [175, 0]
click at [945, 581] on div "First 1 Last" at bounding box center [685, 593] width 1289 height 37
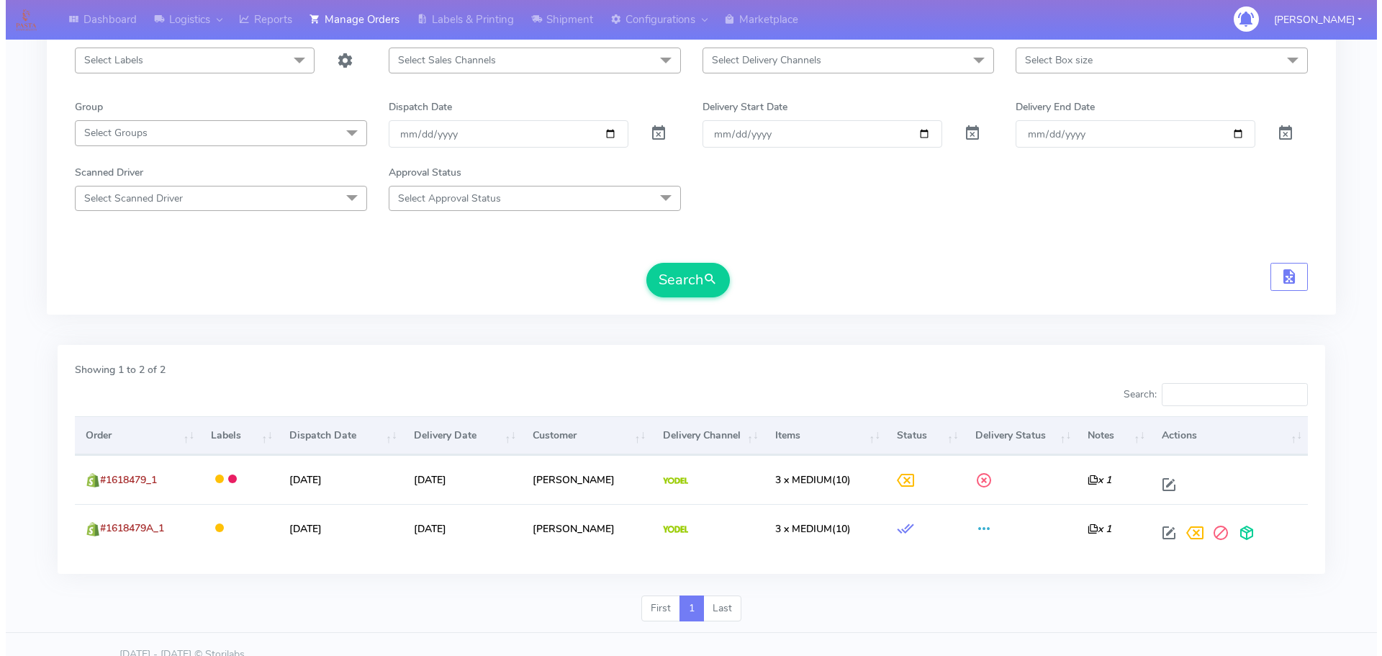
scroll to position [0, 0]
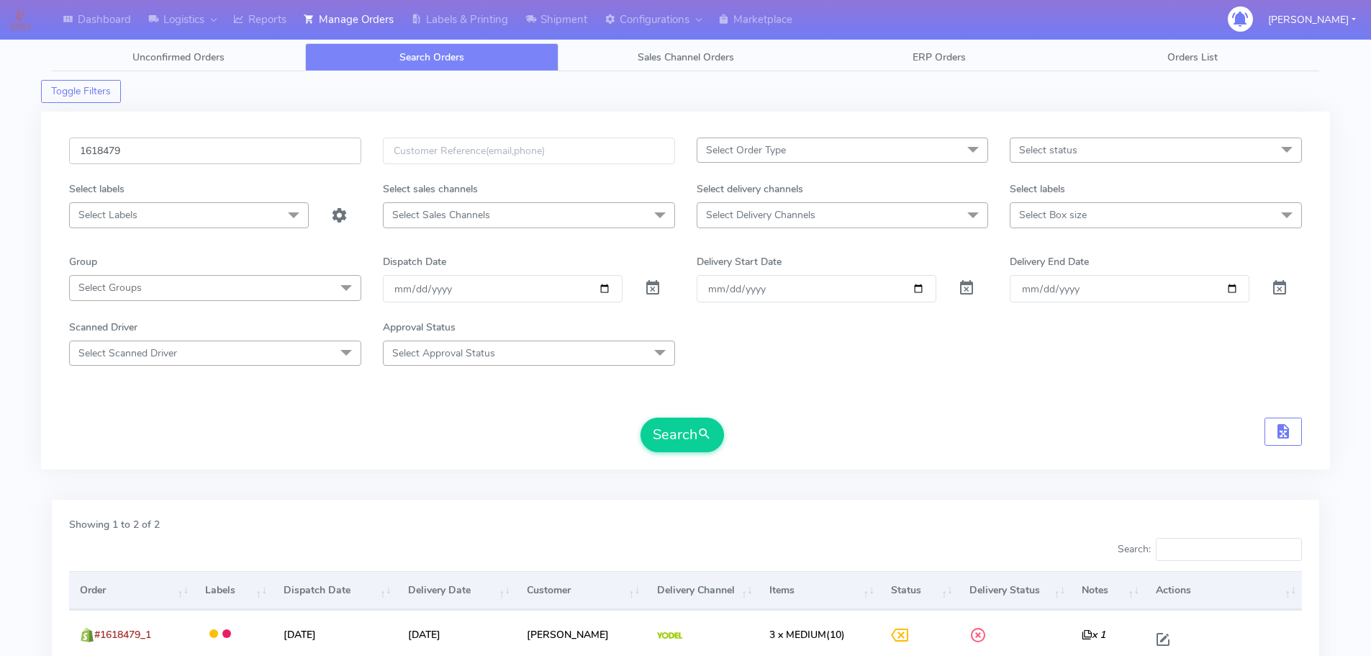
click at [307, 159] on input "1618479" at bounding box center [215, 150] width 292 height 27
paste input "9026"
type input "1619026"
click at [640, 417] on button "Search" at bounding box center [681, 434] width 83 height 35
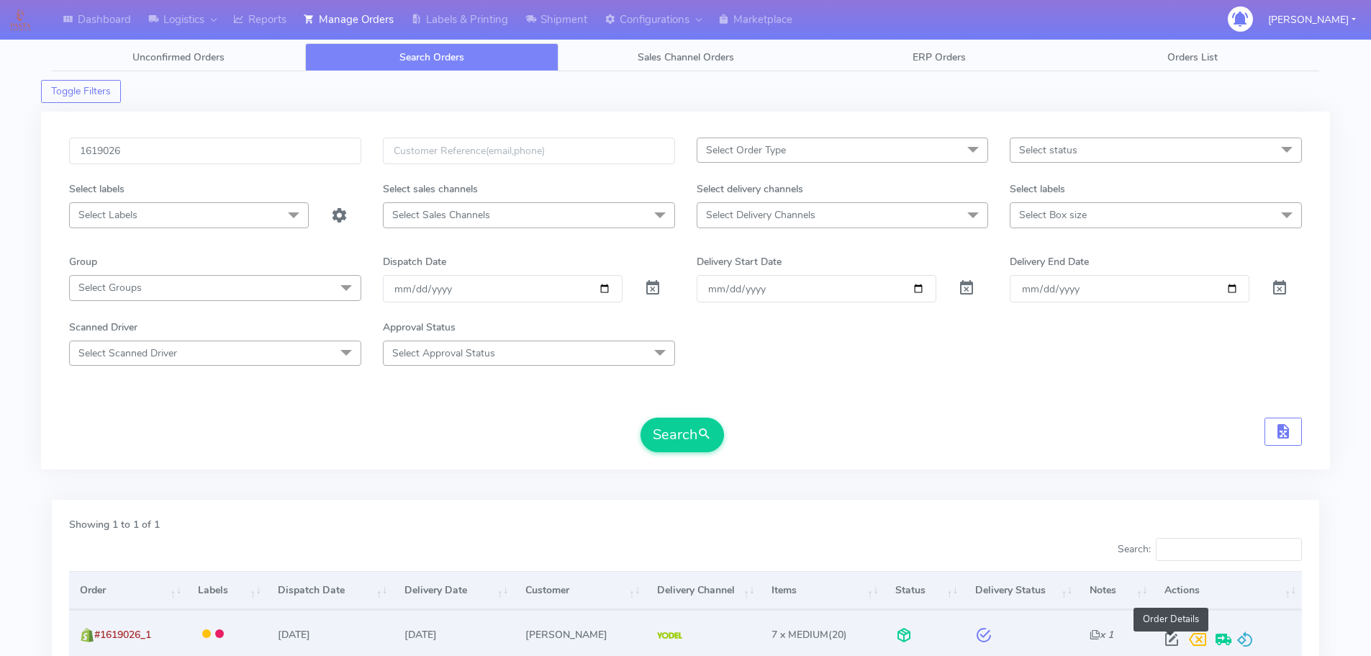
click at [1174, 639] on span at bounding box center [1172, 642] width 26 height 14
select select "5"
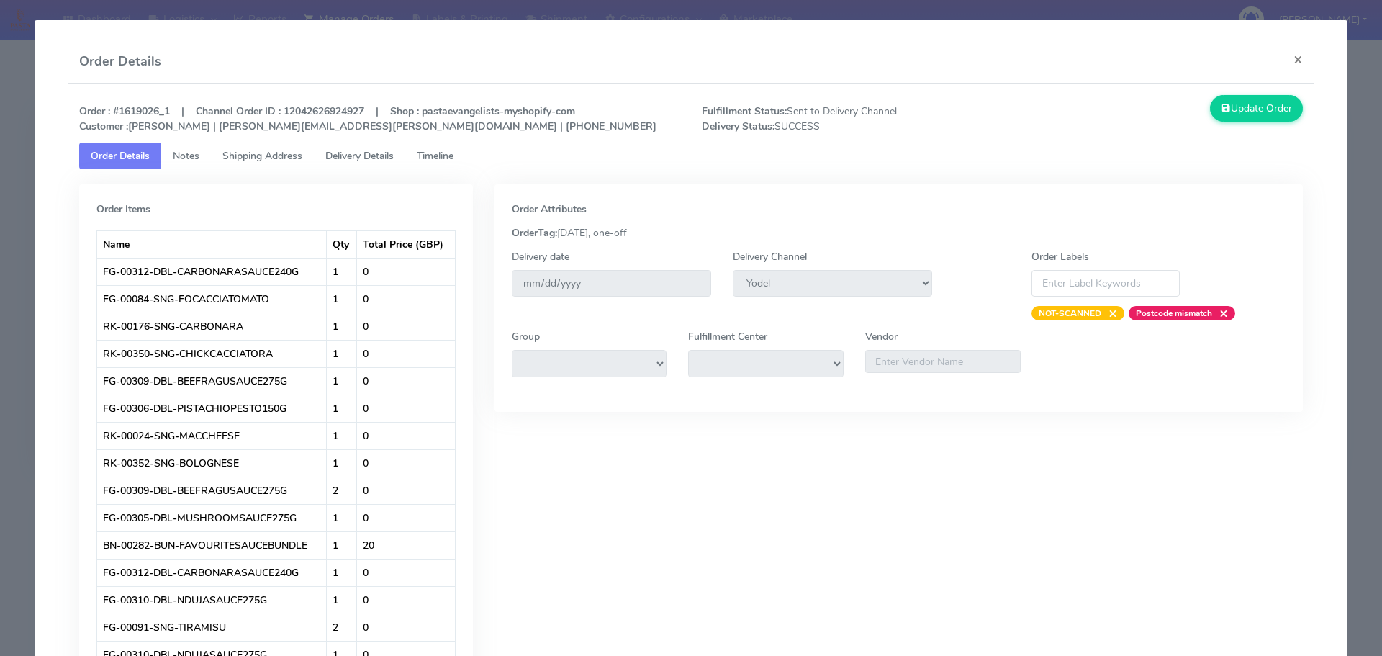
click at [389, 149] on span "Delivery Details" at bounding box center [359, 156] width 68 height 14
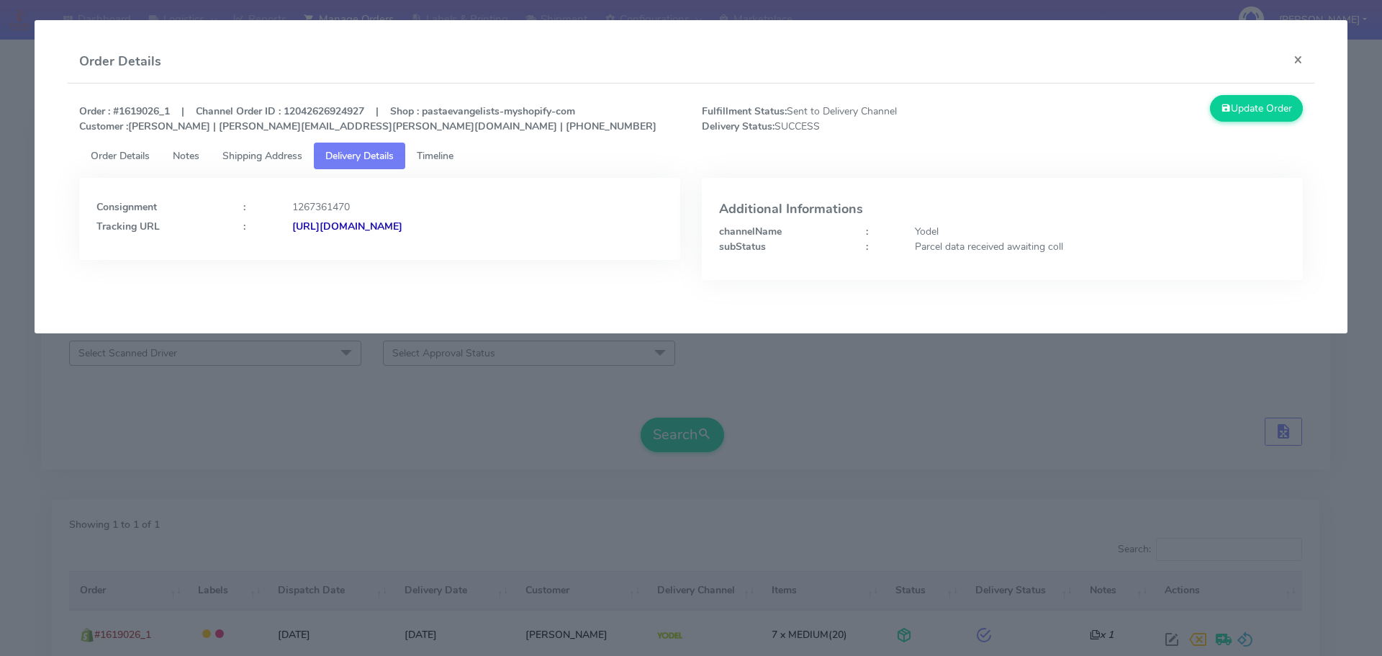
drag, startPoint x: 462, startPoint y: 446, endPoint x: 287, endPoint y: 50, distance: 433.4
click at [461, 446] on modal-container "Order Details × Order : #1619026_1 | Channel Order ID : 12042626924927 | Shop :…" at bounding box center [691, 328] width 1382 height 656
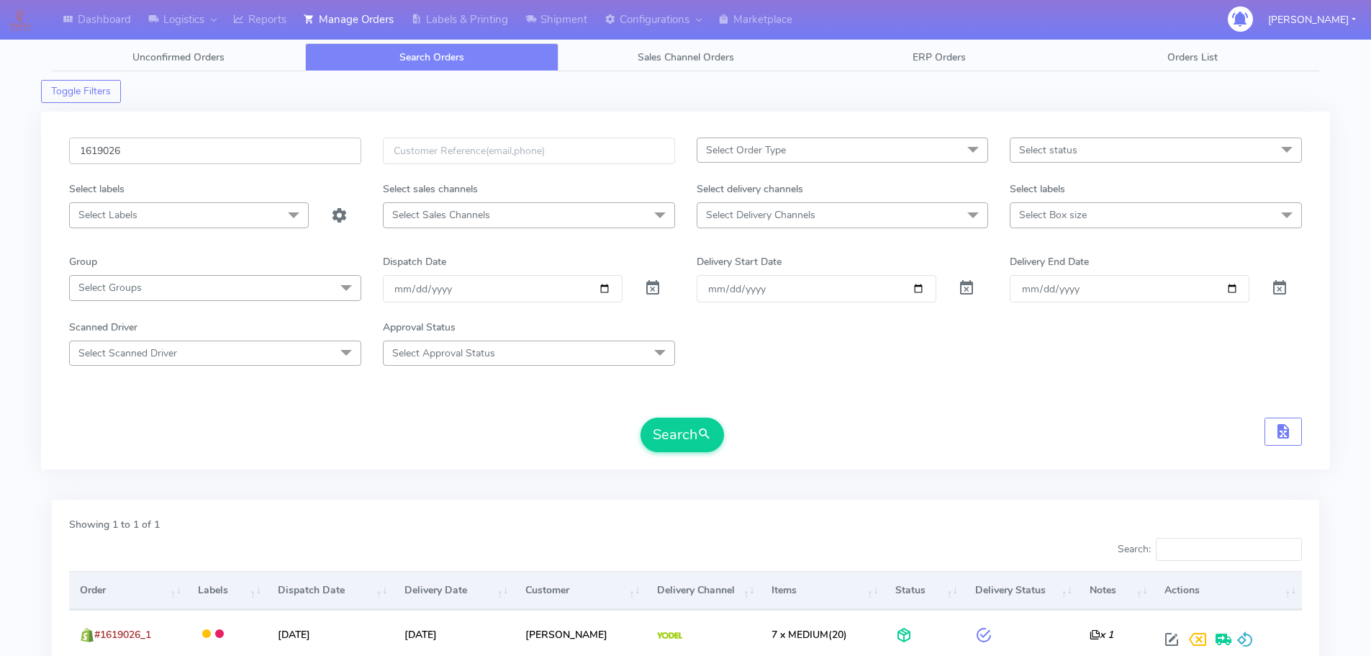
click at [280, 156] on input "1619026" at bounding box center [215, 150] width 292 height 27
paste input "22073"
click at [640, 417] on button "Search" at bounding box center [681, 434] width 83 height 35
click at [291, 153] on input "1622073" at bounding box center [215, 150] width 292 height 27
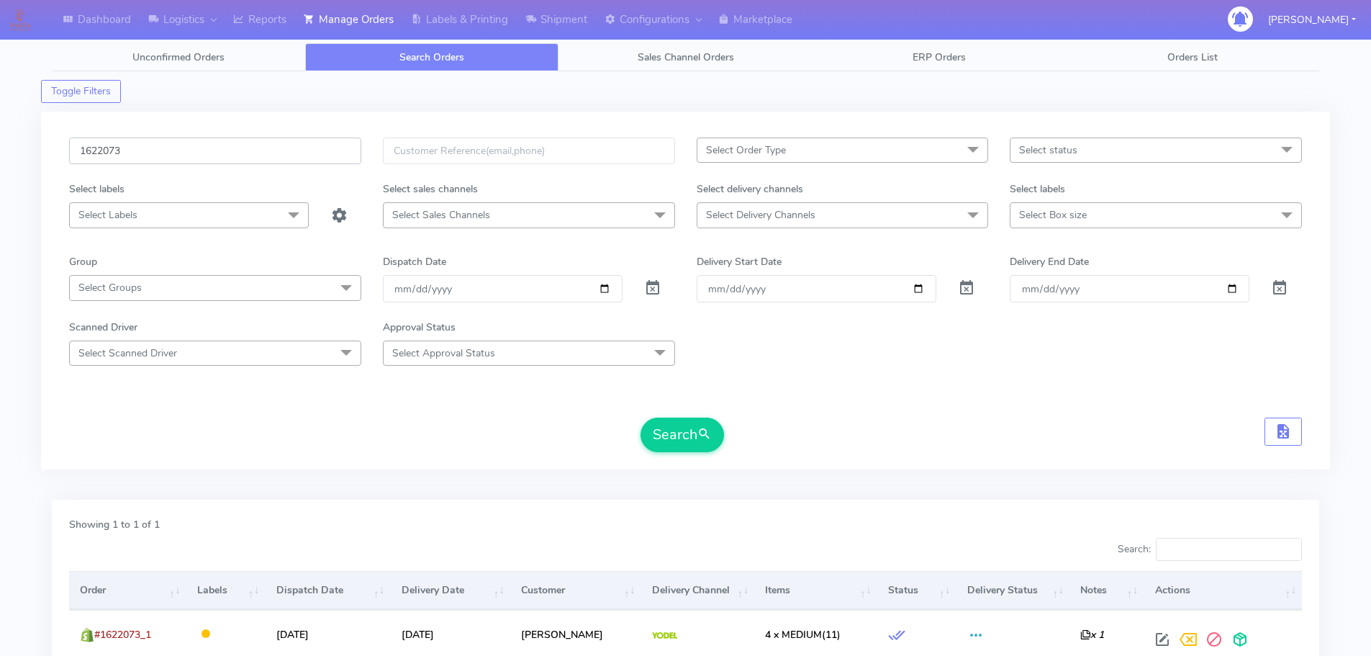
click at [291, 153] on input "1622073" at bounding box center [215, 150] width 292 height 27
paste input "1295"
click at [640, 417] on button "Search" at bounding box center [681, 434] width 83 height 35
click at [297, 149] on input "1621295" at bounding box center [215, 150] width 292 height 27
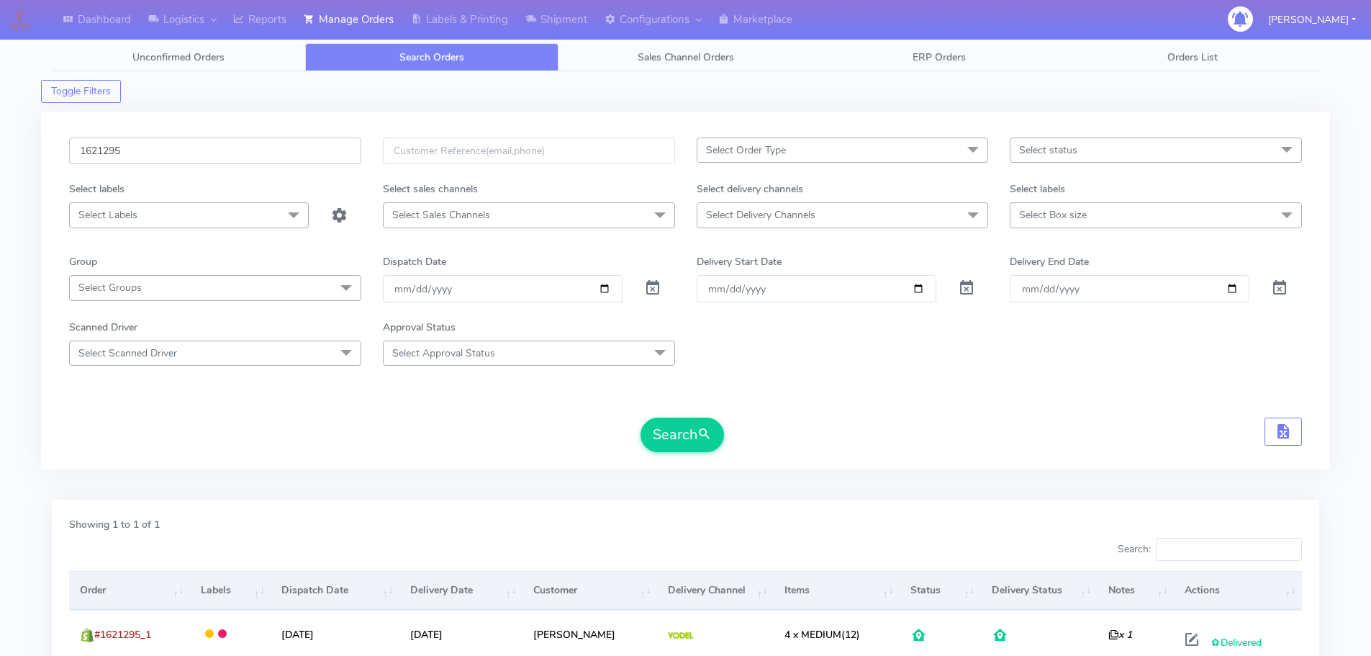
paste input "18499"
type input "1618499"
click at [640, 417] on button "Search" at bounding box center [681, 434] width 83 height 35
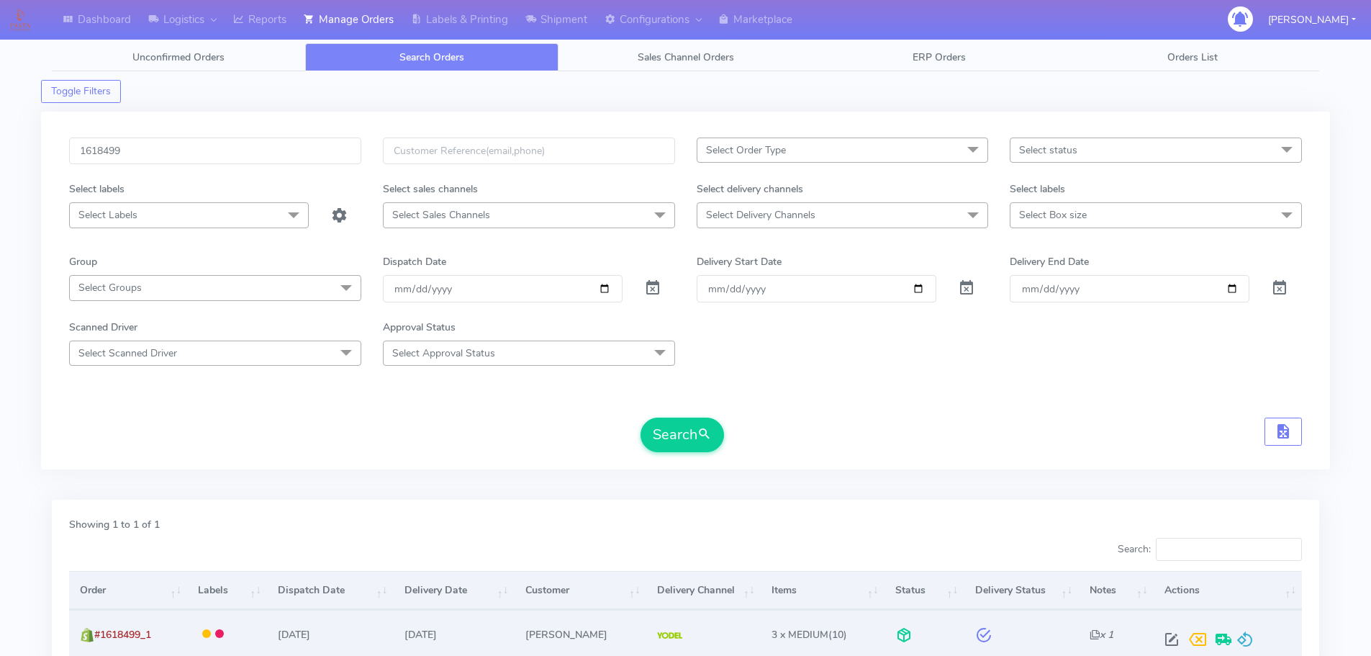
click at [1166, 637] on span at bounding box center [1172, 642] width 26 height 14
select select "5"
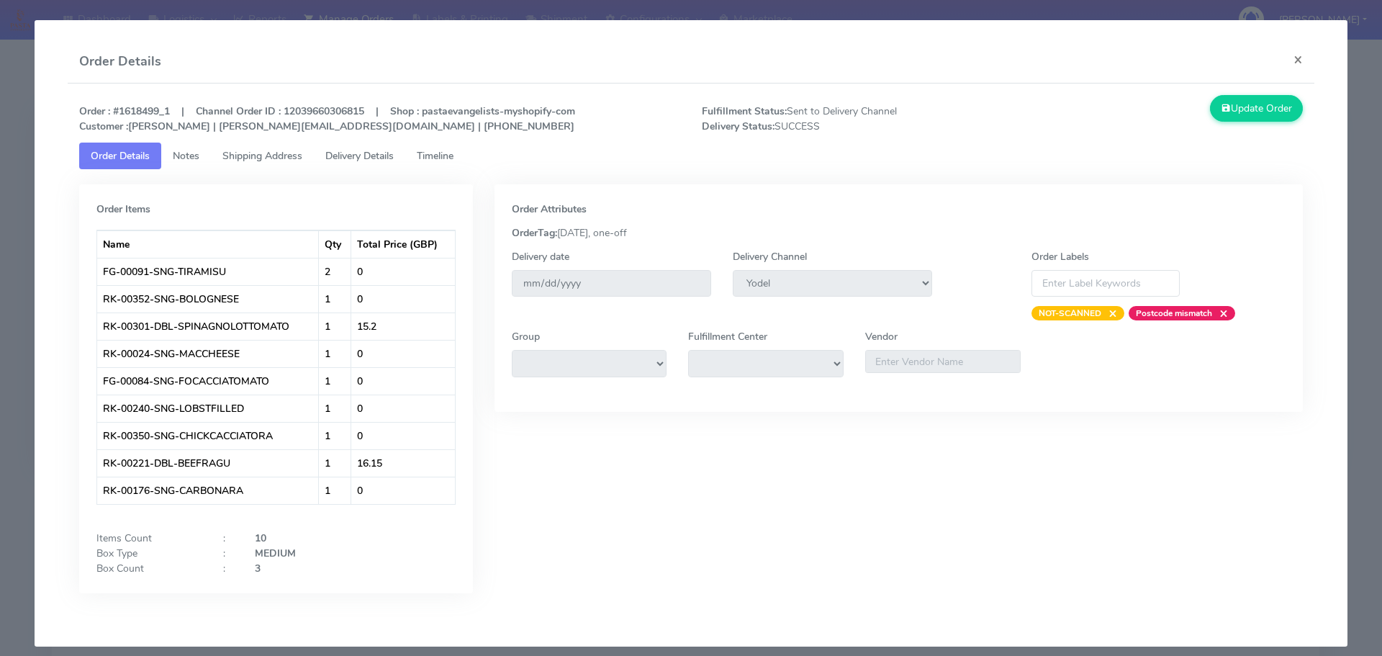
click at [367, 153] on span "Delivery Details" at bounding box center [359, 156] width 68 height 14
